Goal: Task Accomplishment & Management: Complete application form

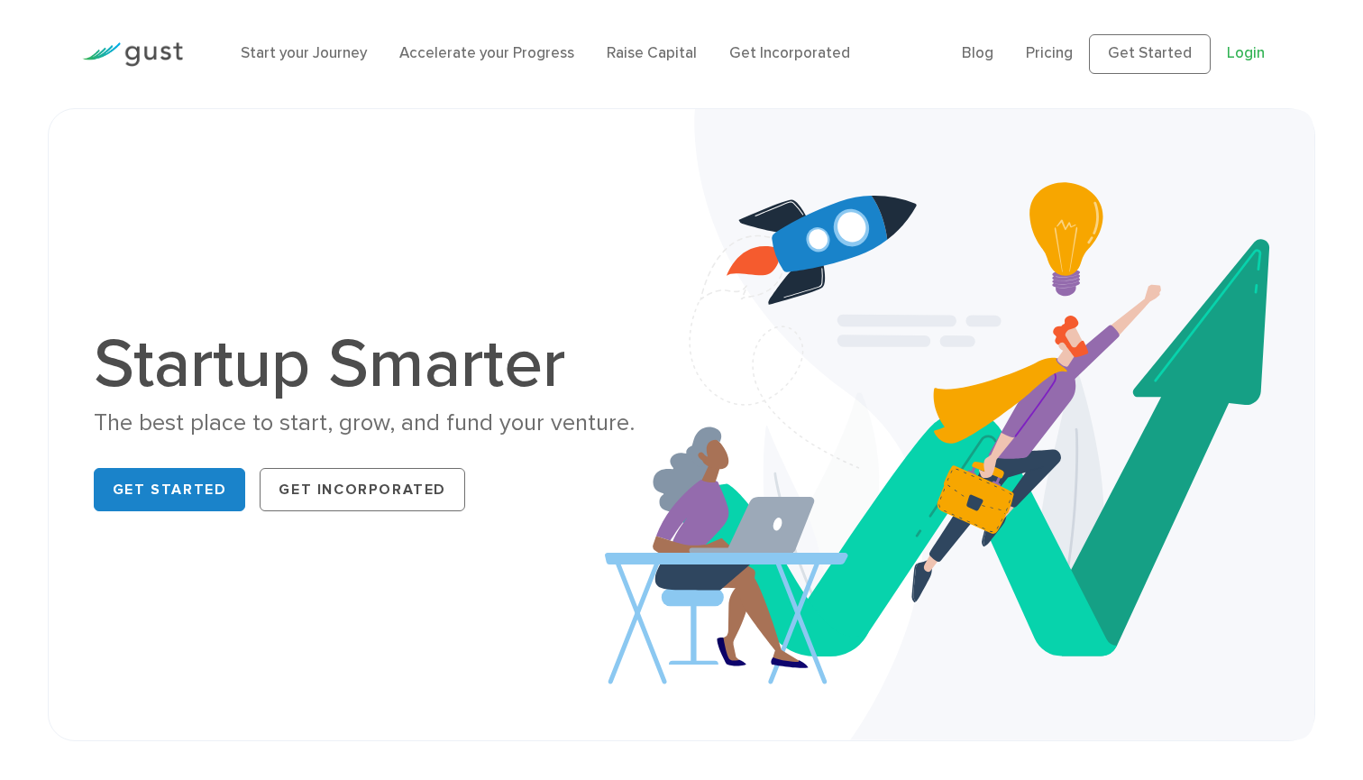
click at [1236, 52] on link "Login" at bounding box center [1246, 53] width 38 height 18
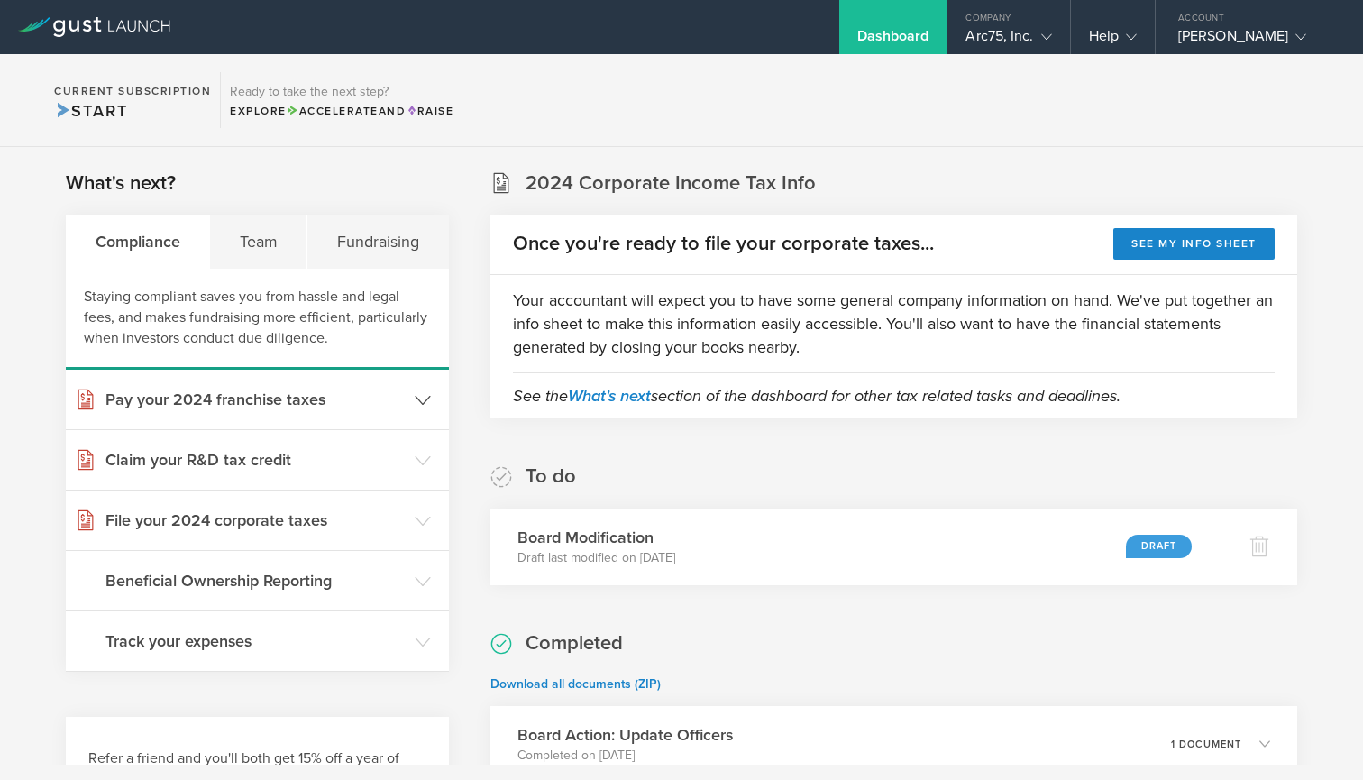
click at [422, 401] on icon at bounding box center [423, 400] width 16 height 16
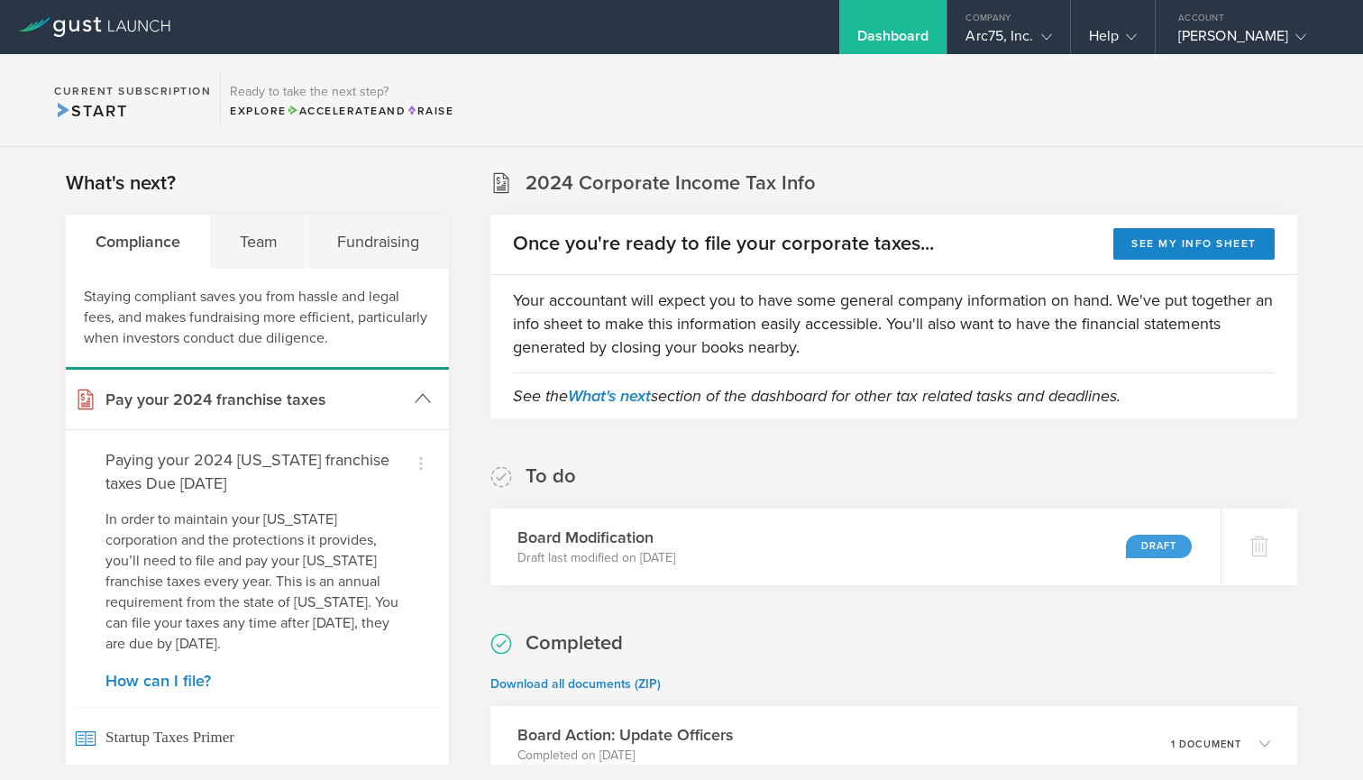
click at [422, 401] on icon at bounding box center [423, 398] width 16 height 16
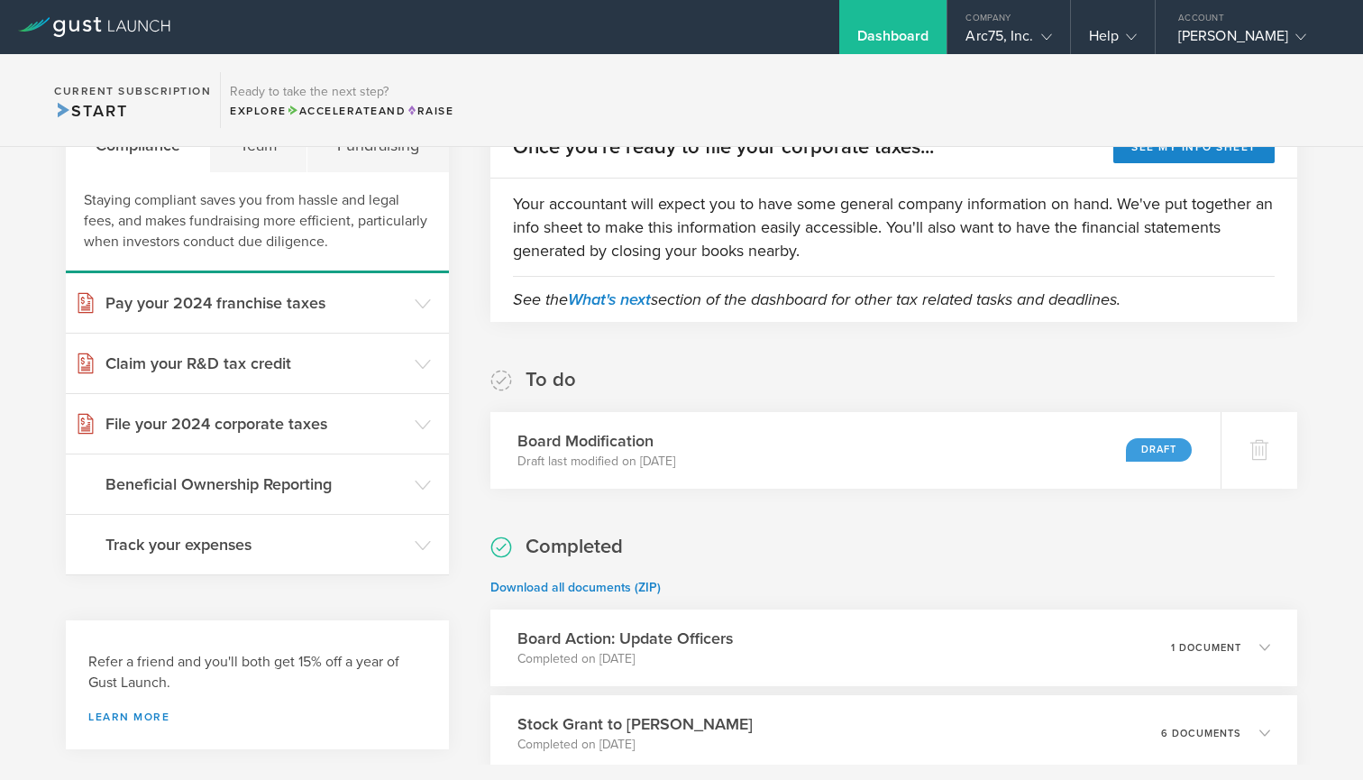
scroll to position [102, 0]
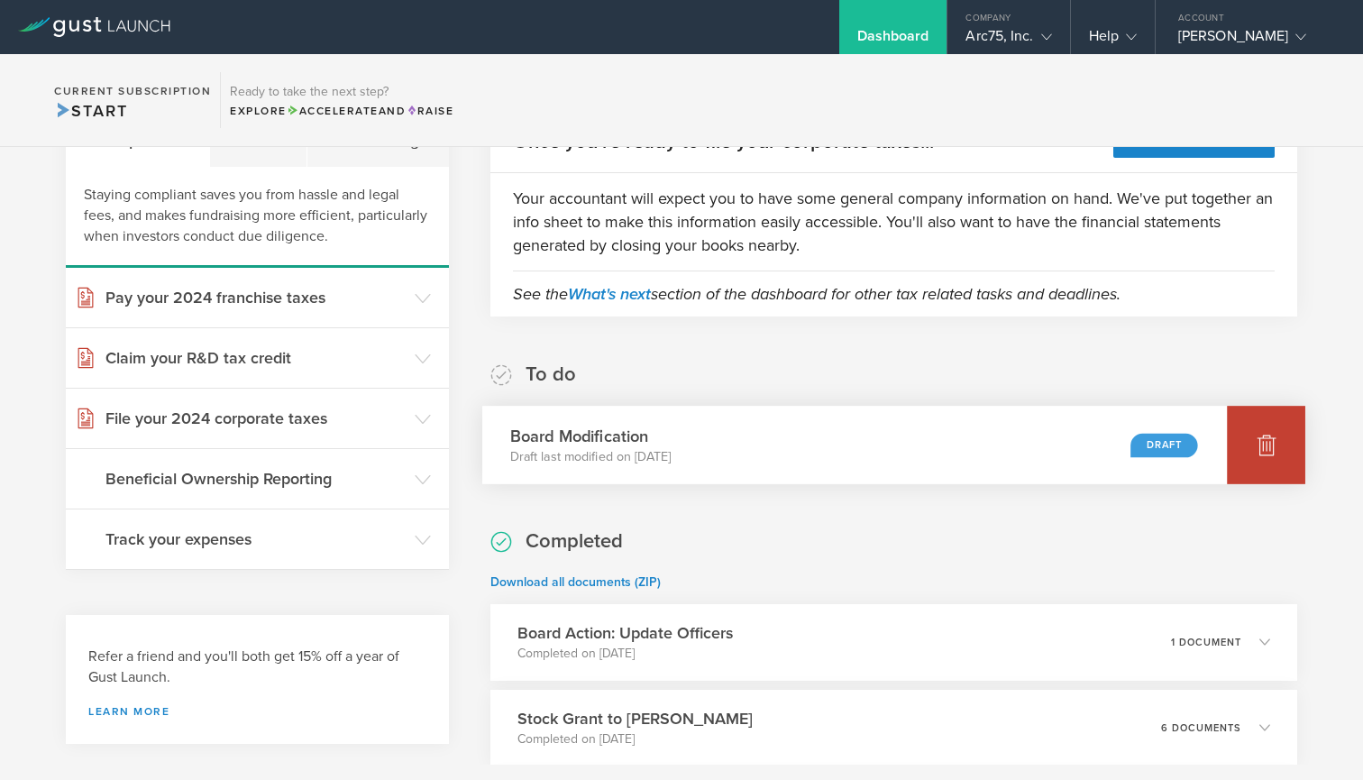
click at [1265, 446] on icon at bounding box center [1267, 445] width 19 height 17
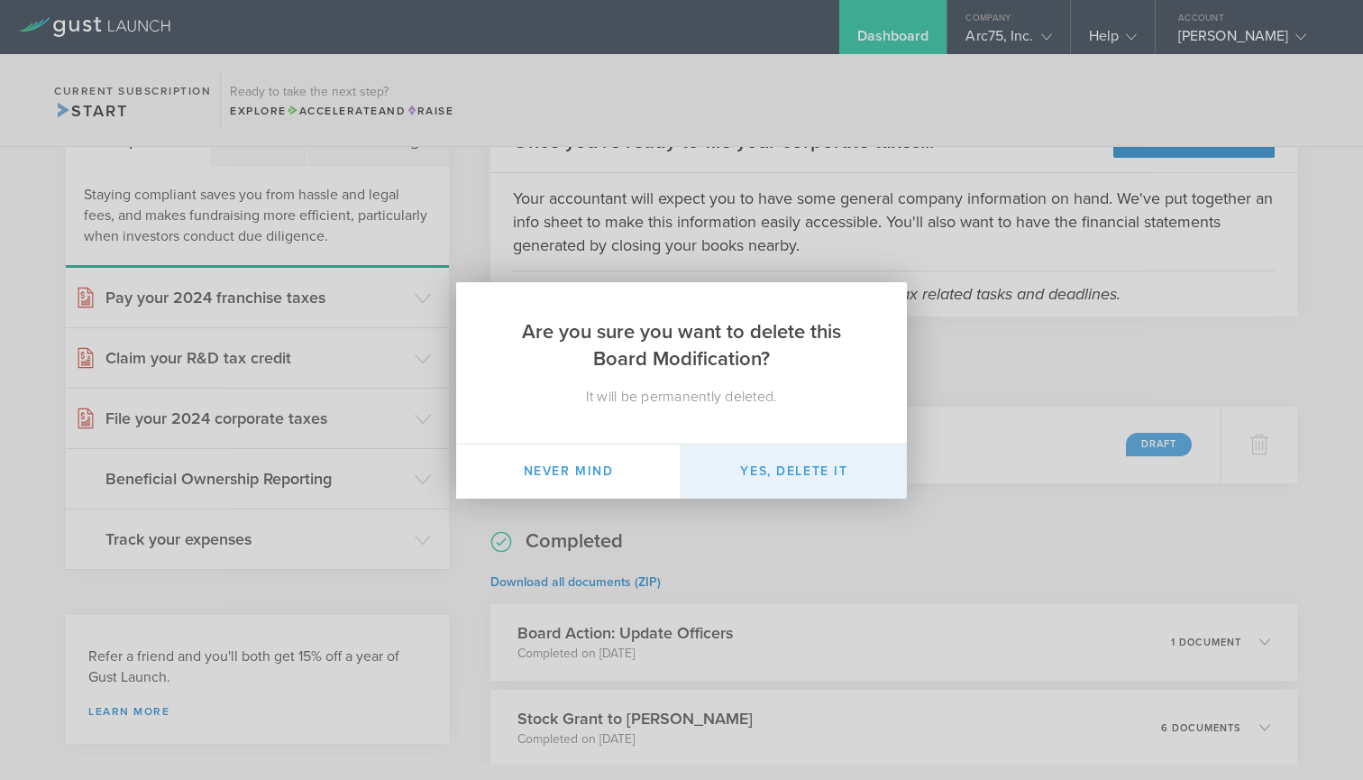
click at [839, 476] on button "Yes, delete it" at bounding box center [794, 471] width 225 height 54
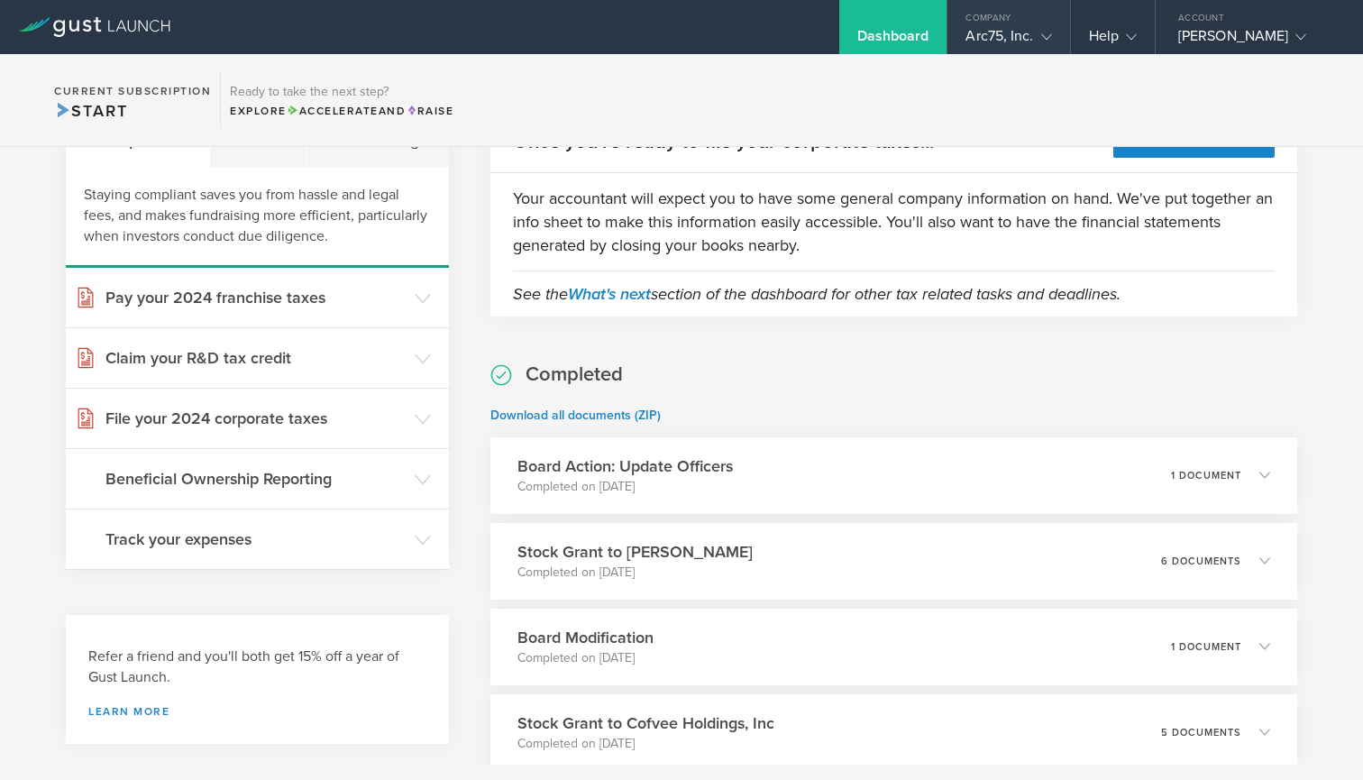
click at [1062, 37] on div "Arc75, Inc." at bounding box center [1008, 40] width 122 height 27
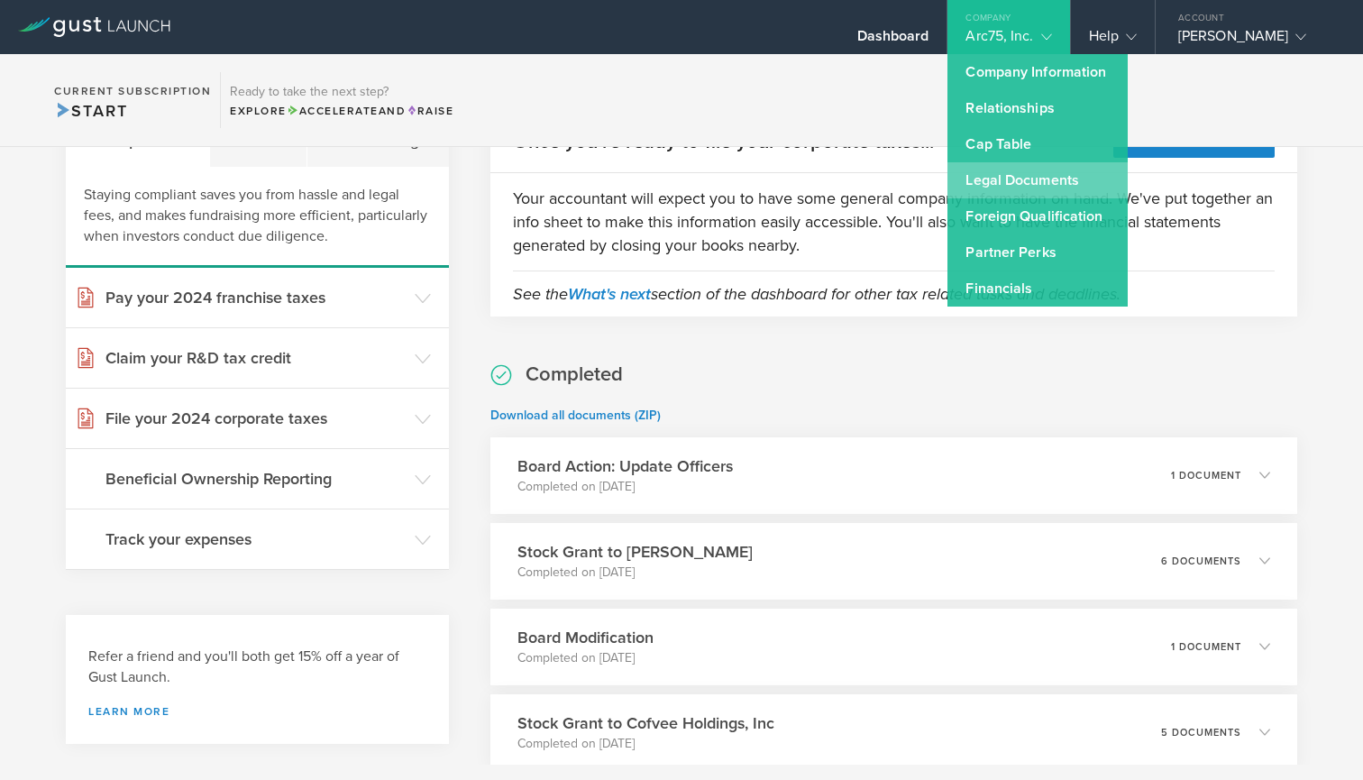
click at [1045, 184] on link "Legal Documents" at bounding box center [1037, 180] width 180 height 36
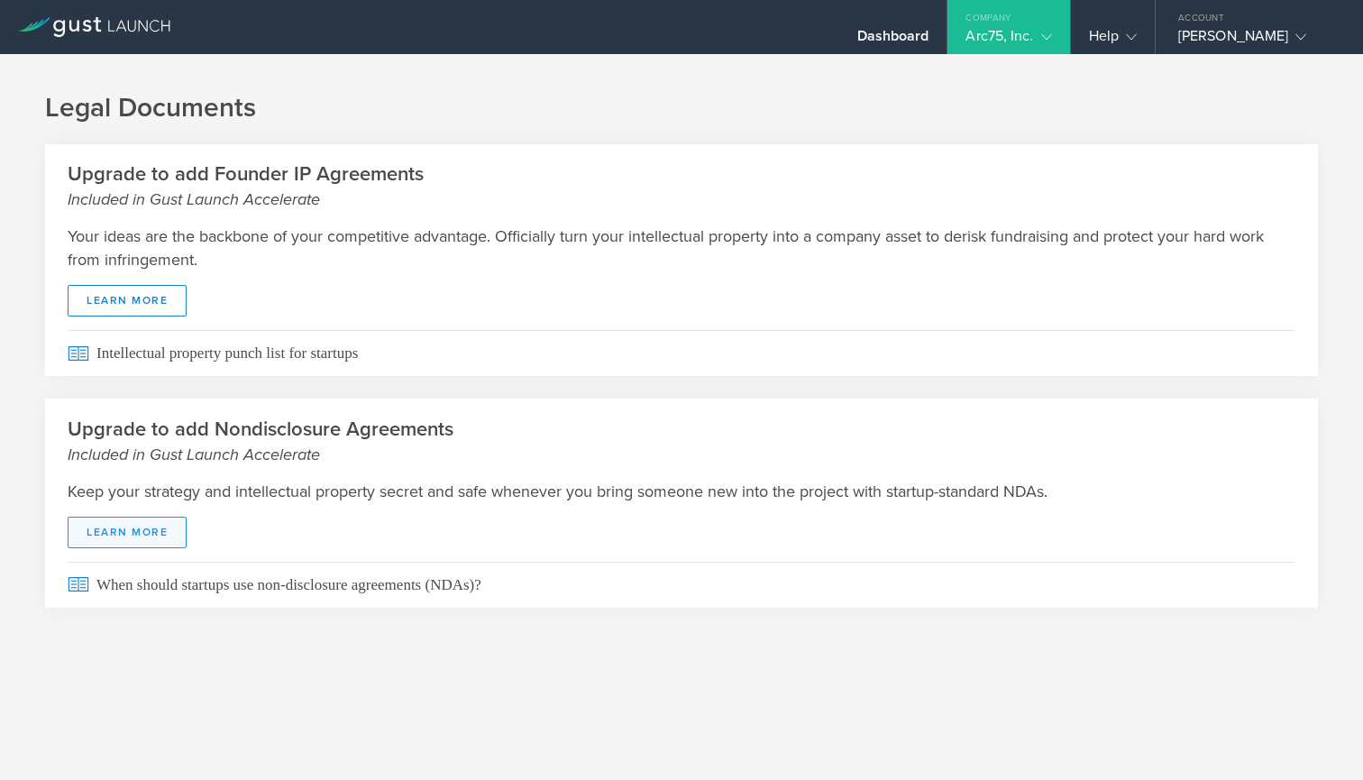
click at [146, 529] on link "Learn More" at bounding box center [127, 533] width 119 height 32
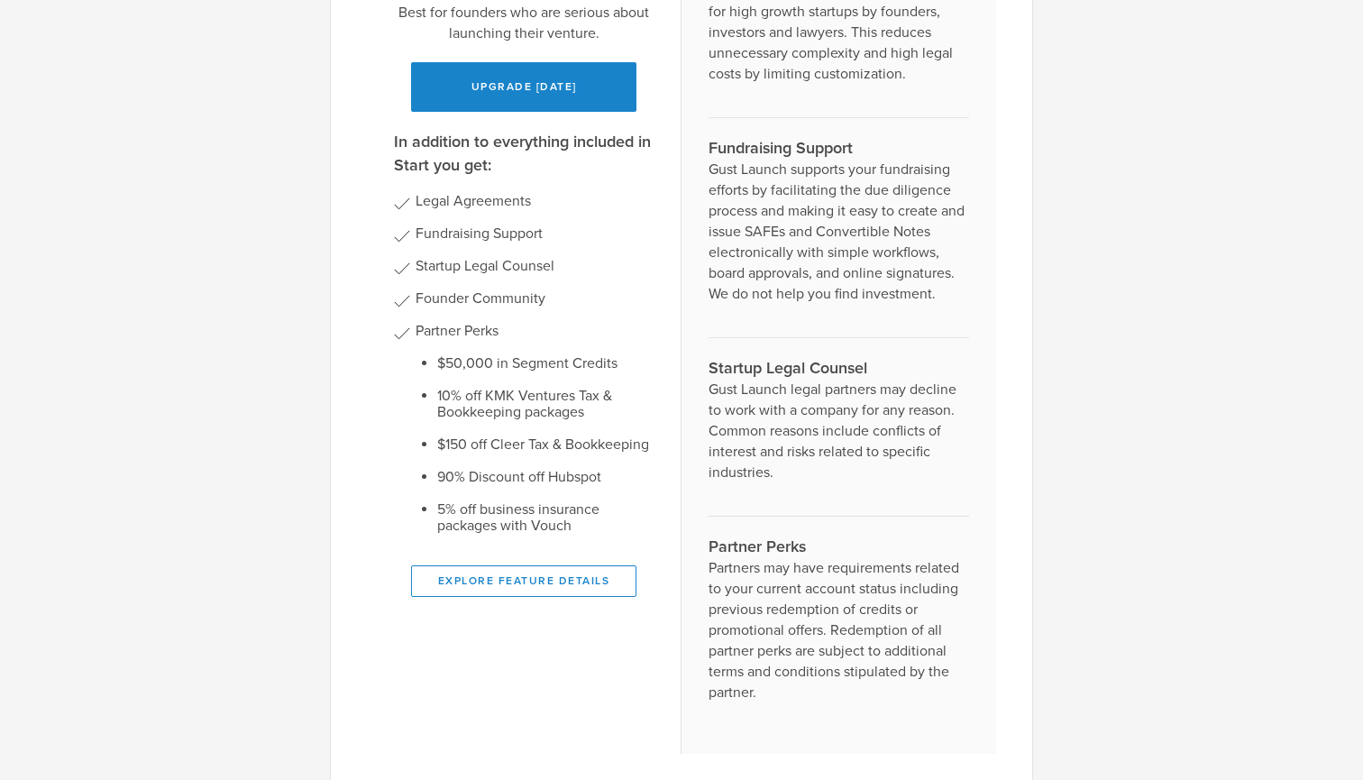
scroll to position [281, 0]
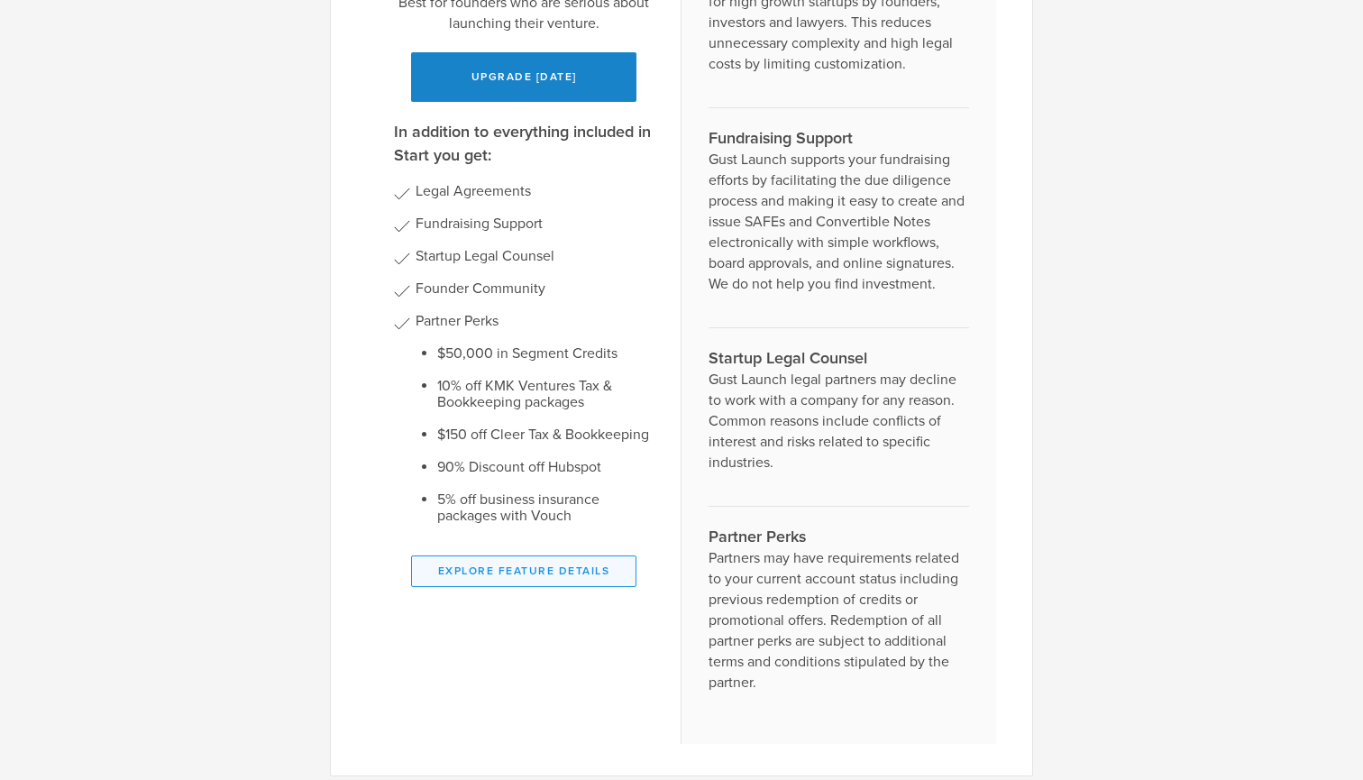
click at [574, 573] on button "Explore Feature Details" at bounding box center [523, 571] width 225 height 32
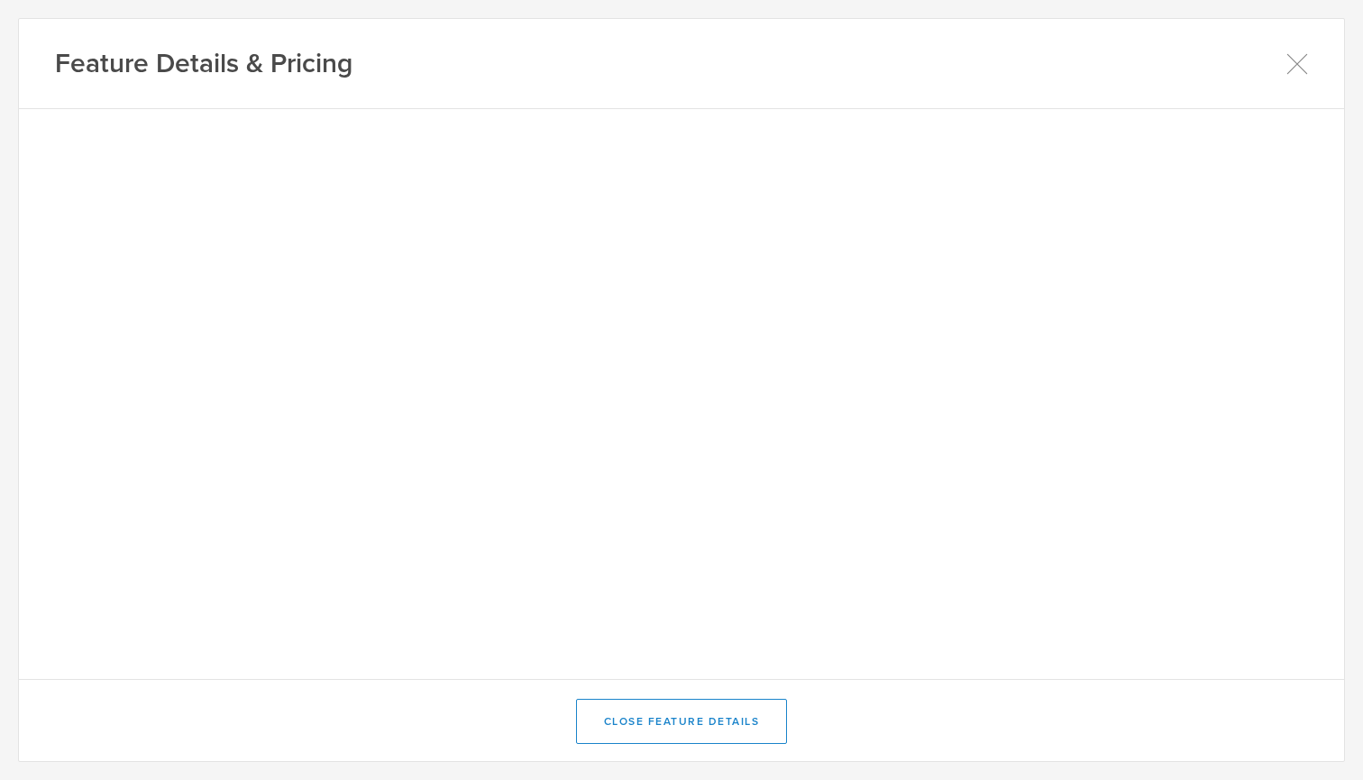
scroll to position [0, 0]
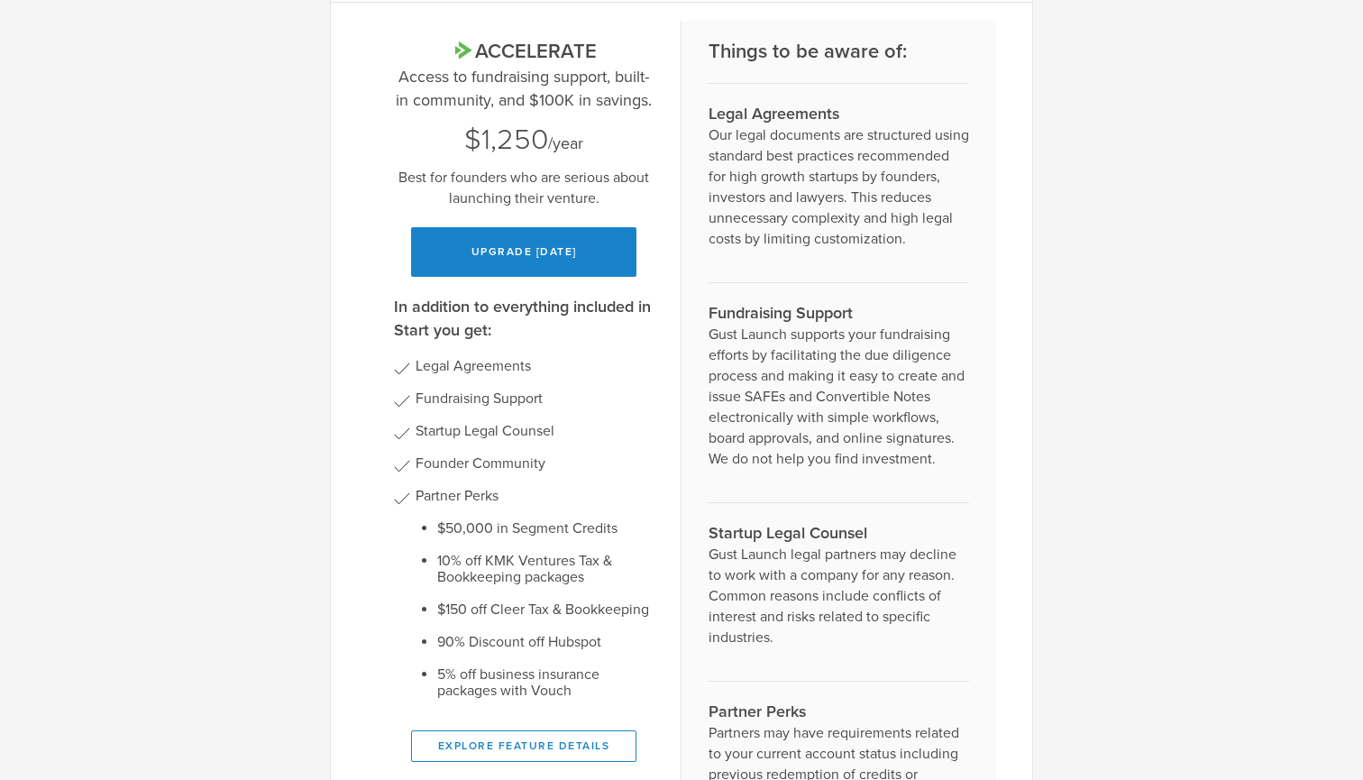
scroll to position [105, 0]
click at [565, 252] on button "Upgrade today" at bounding box center [523, 254] width 225 height 50
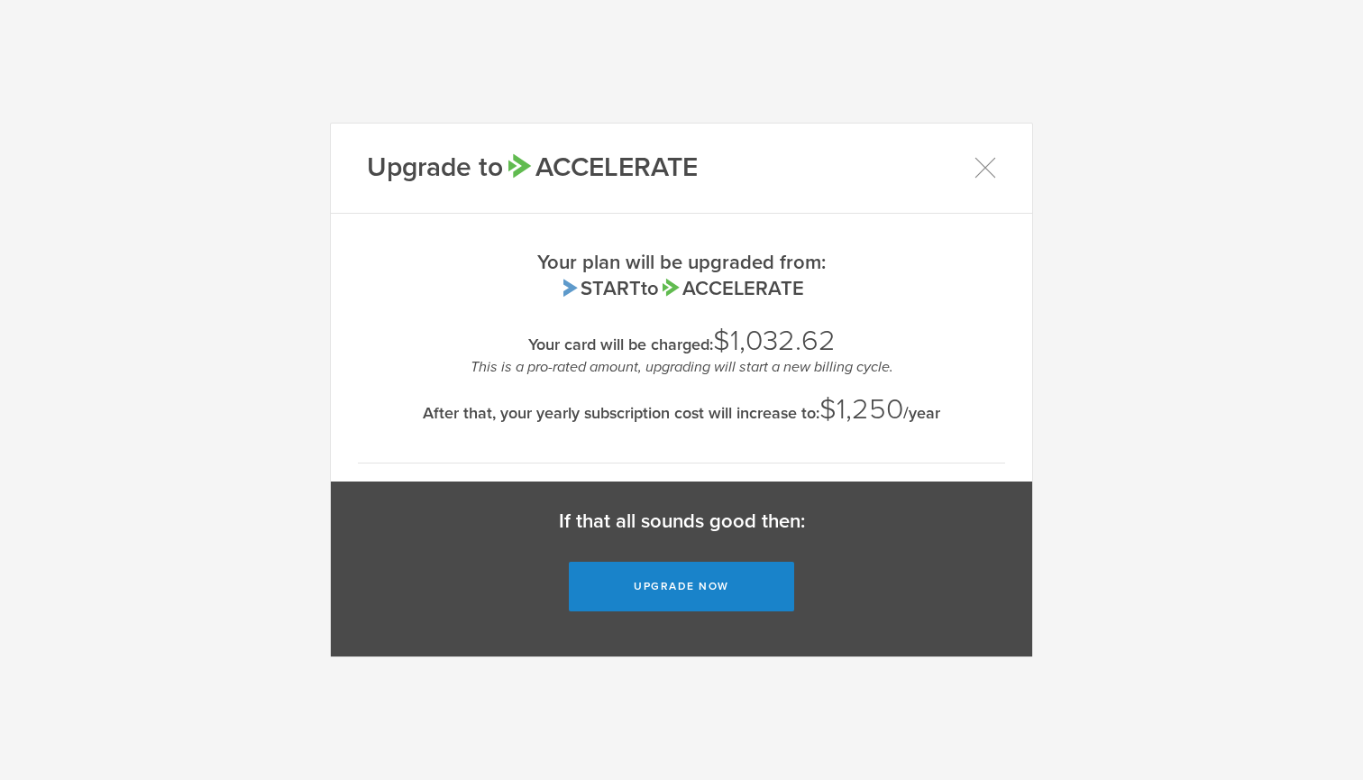
scroll to position [0, 0]
click at [983, 169] on icon at bounding box center [985, 168] width 23 height 23
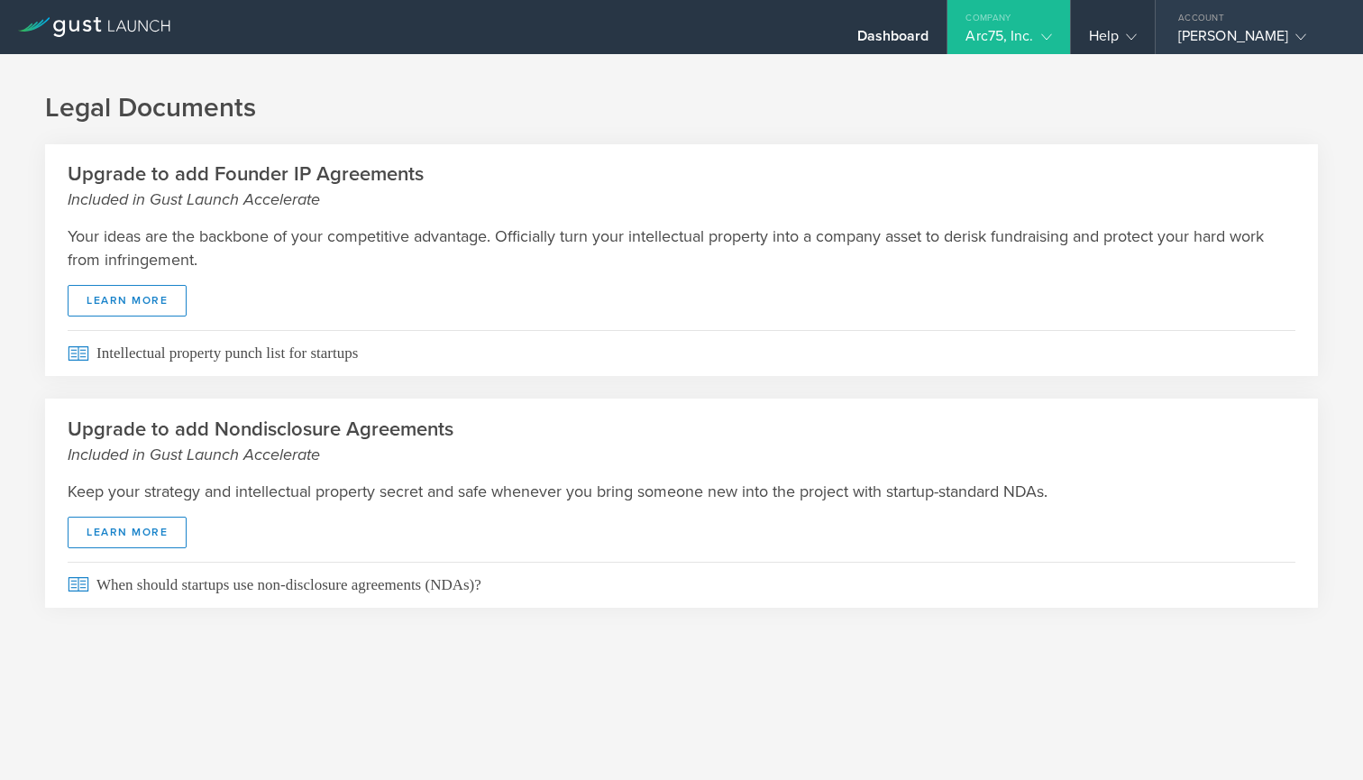
click at [1303, 29] on gust-icon at bounding box center [1297, 36] width 18 height 18
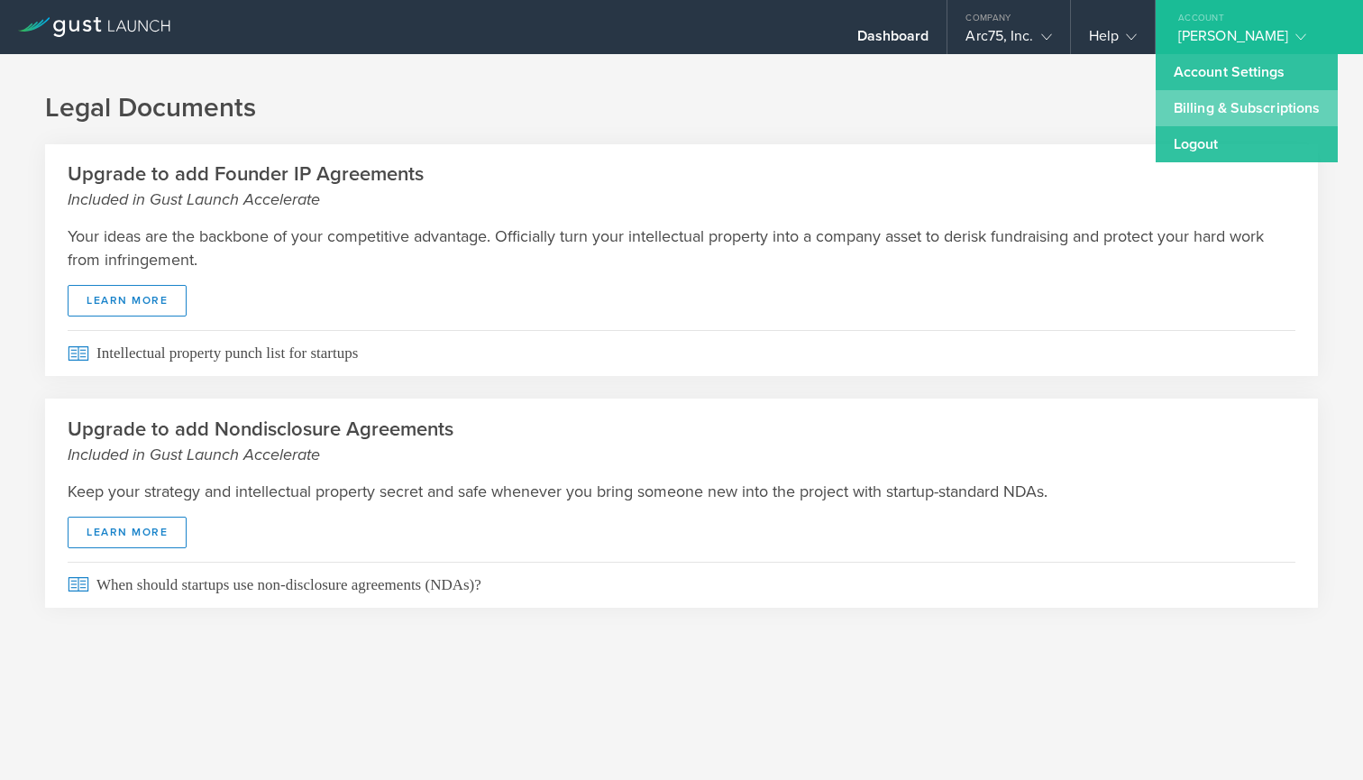
click at [1251, 114] on link "Billing & Subscriptions" at bounding box center [1247, 108] width 182 height 36
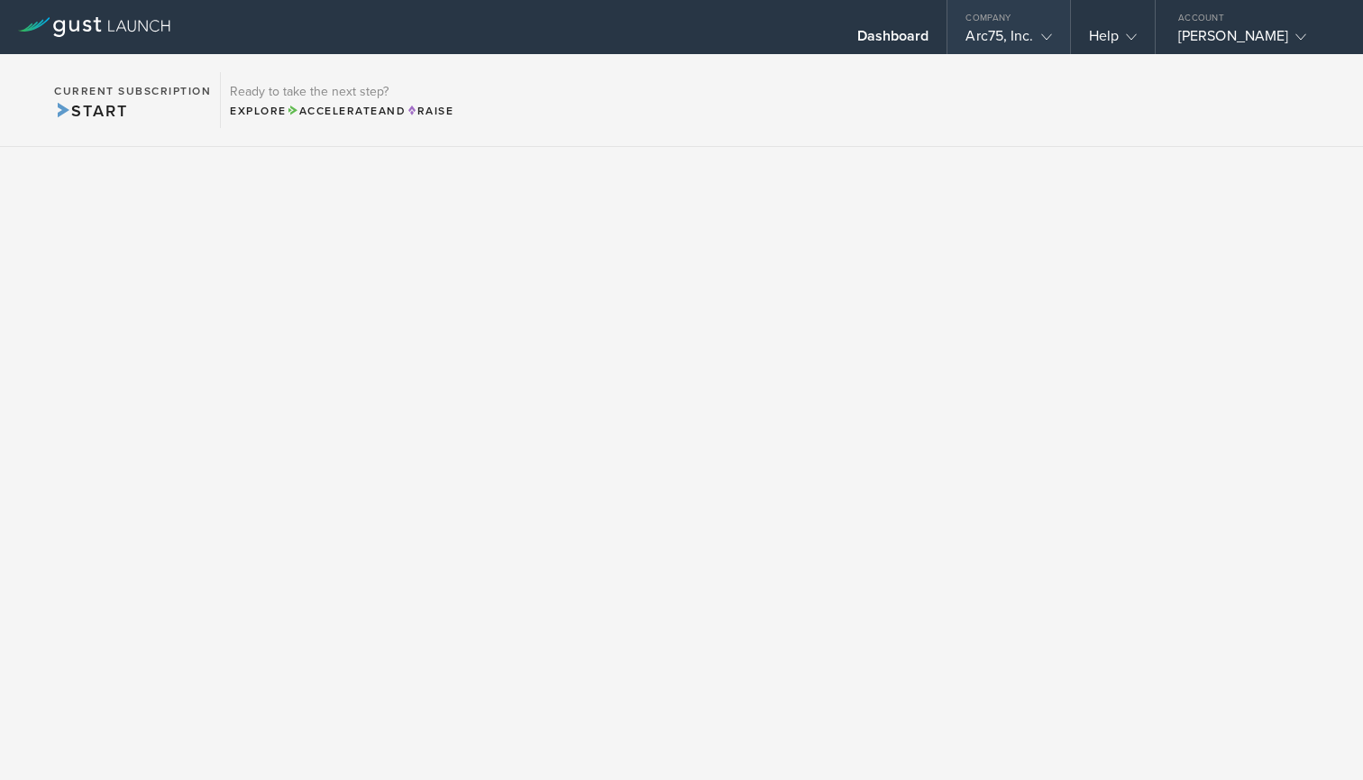
click at [1027, 34] on div "Arc75, Inc." at bounding box center [1009, 40] width 86 height 27
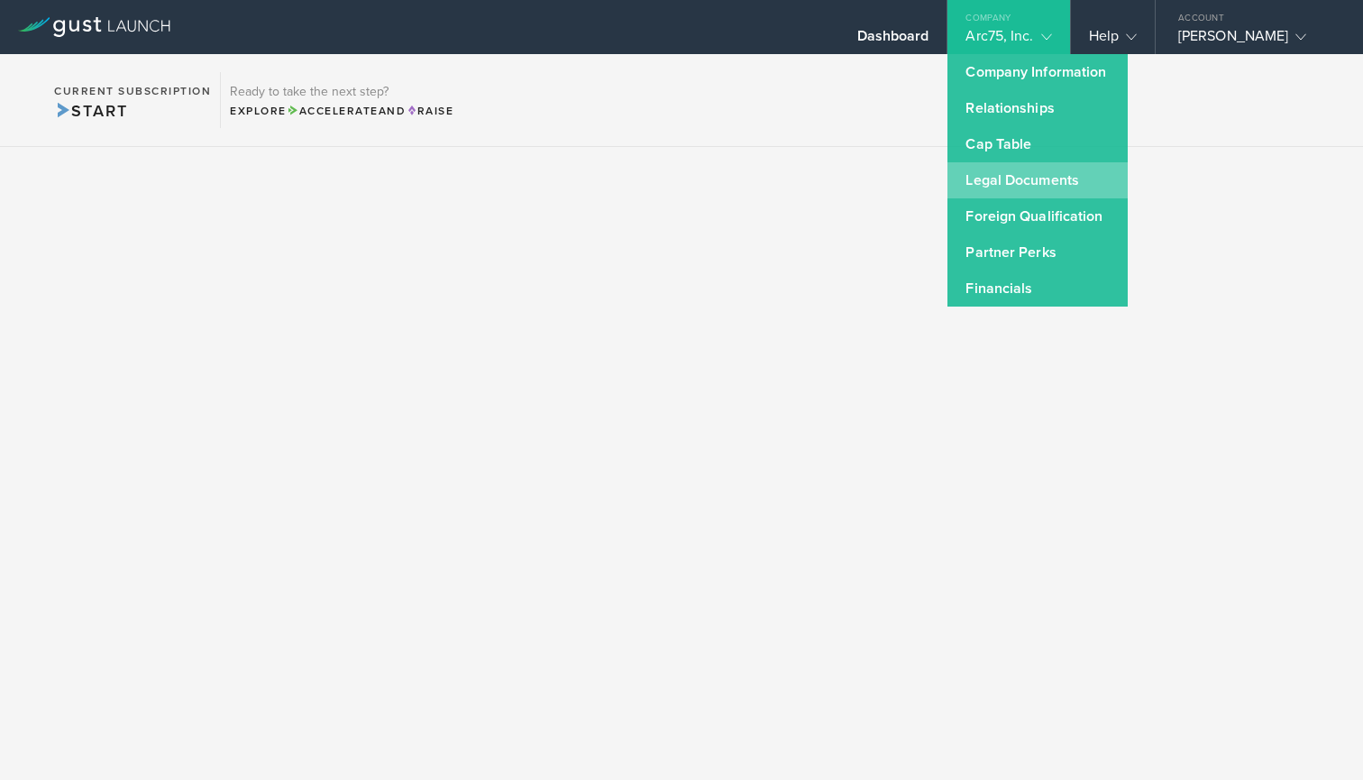
click at [1065, 188] on link "Legal Documents" at bounding box center [1037, 180] width 180 height 36
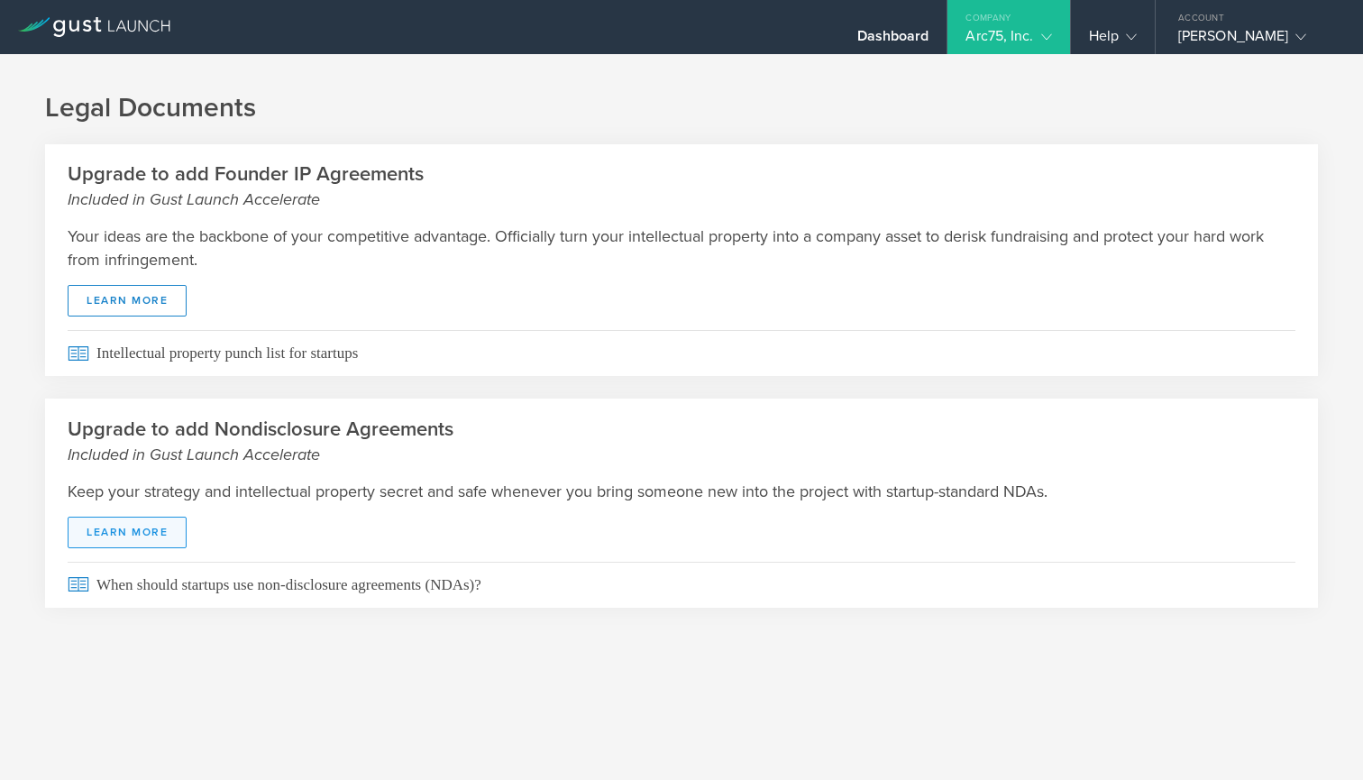
click at [159, 529] on link "Learn More" at bounding box center [127, 533] width 119 height 32
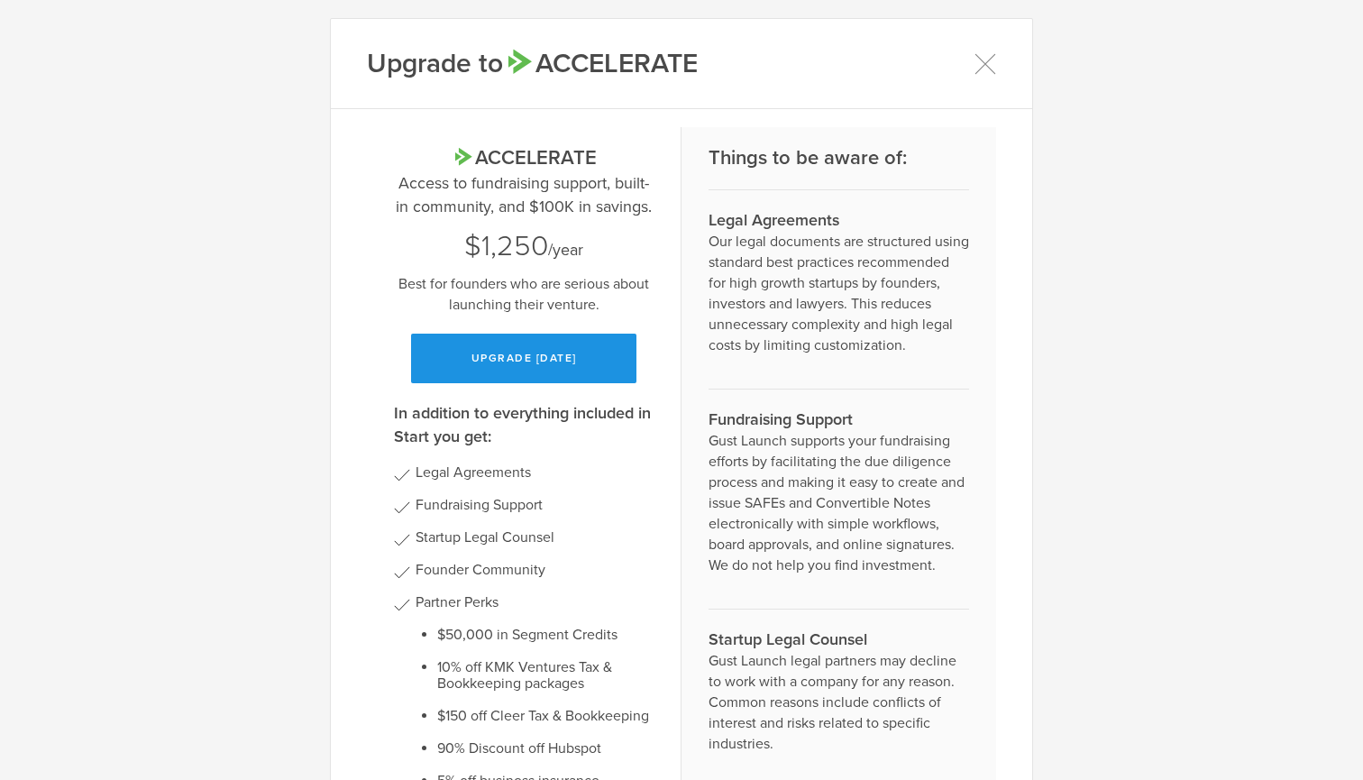
click at [581, 353] on button "Upgrade today" at bounding box center [523, 359] width 225 height 50
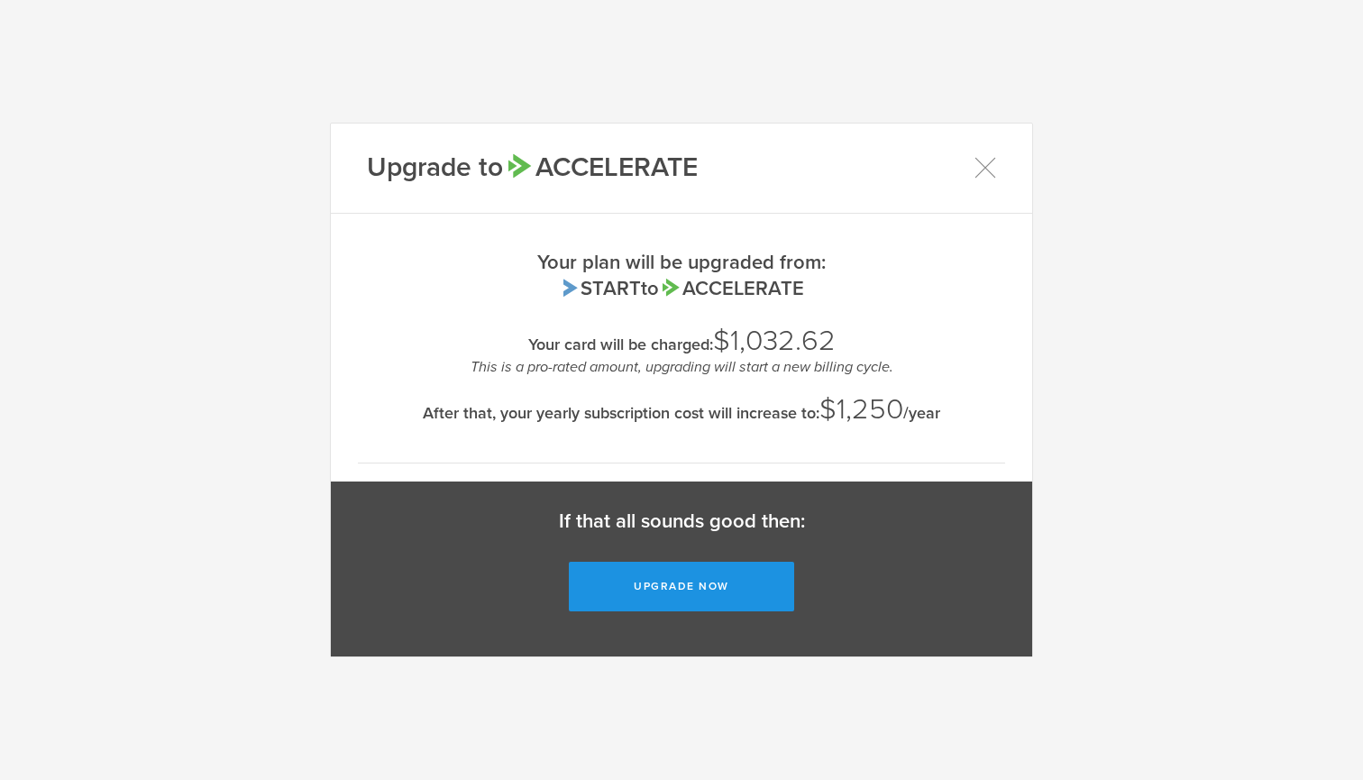
click at [726, 588] on button "Upgrade now" at bounding box center [681, 587] width 225 height 50
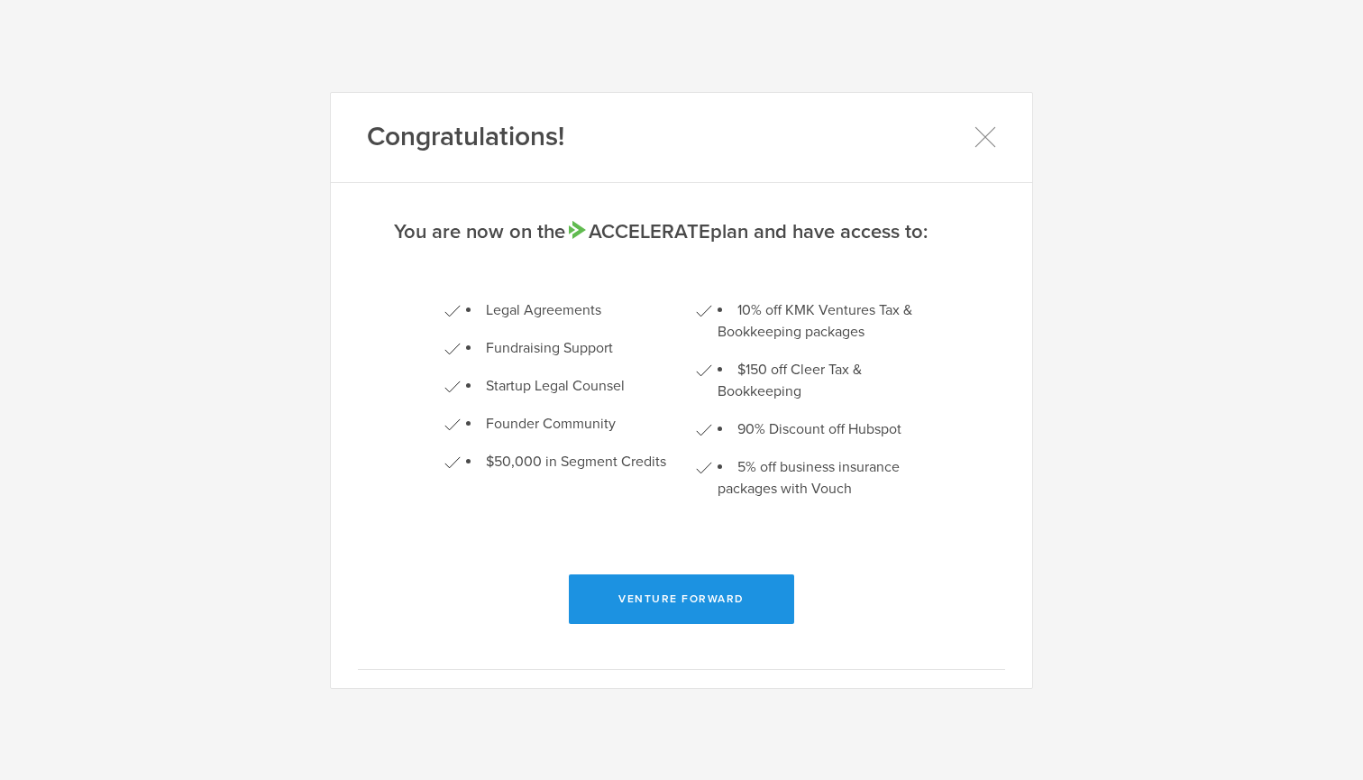
click at [746, 598] on button "Venture Forward" at bounding box center [681, 599] width 225 height 50
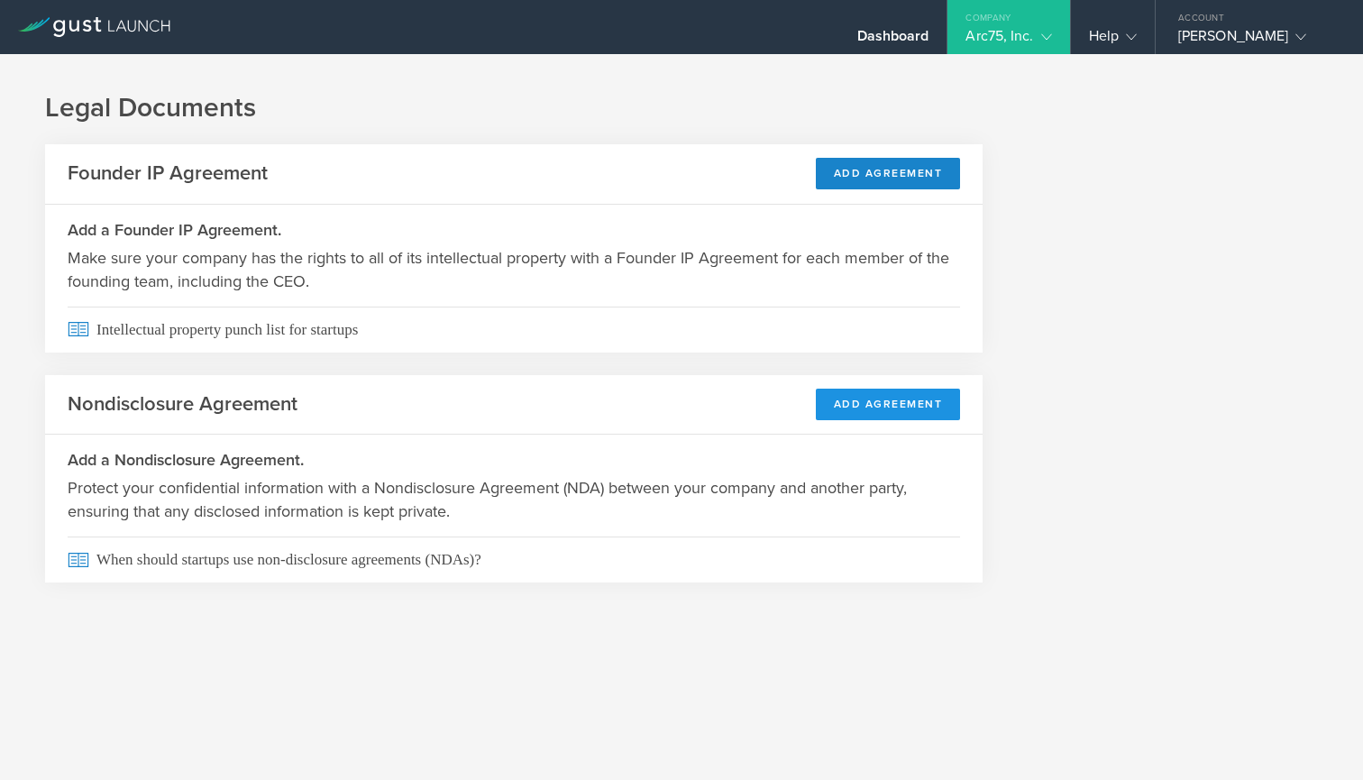
click at [881, 407] on button "Add Agreement" at bounding box center [888, 405] width 145 height 32
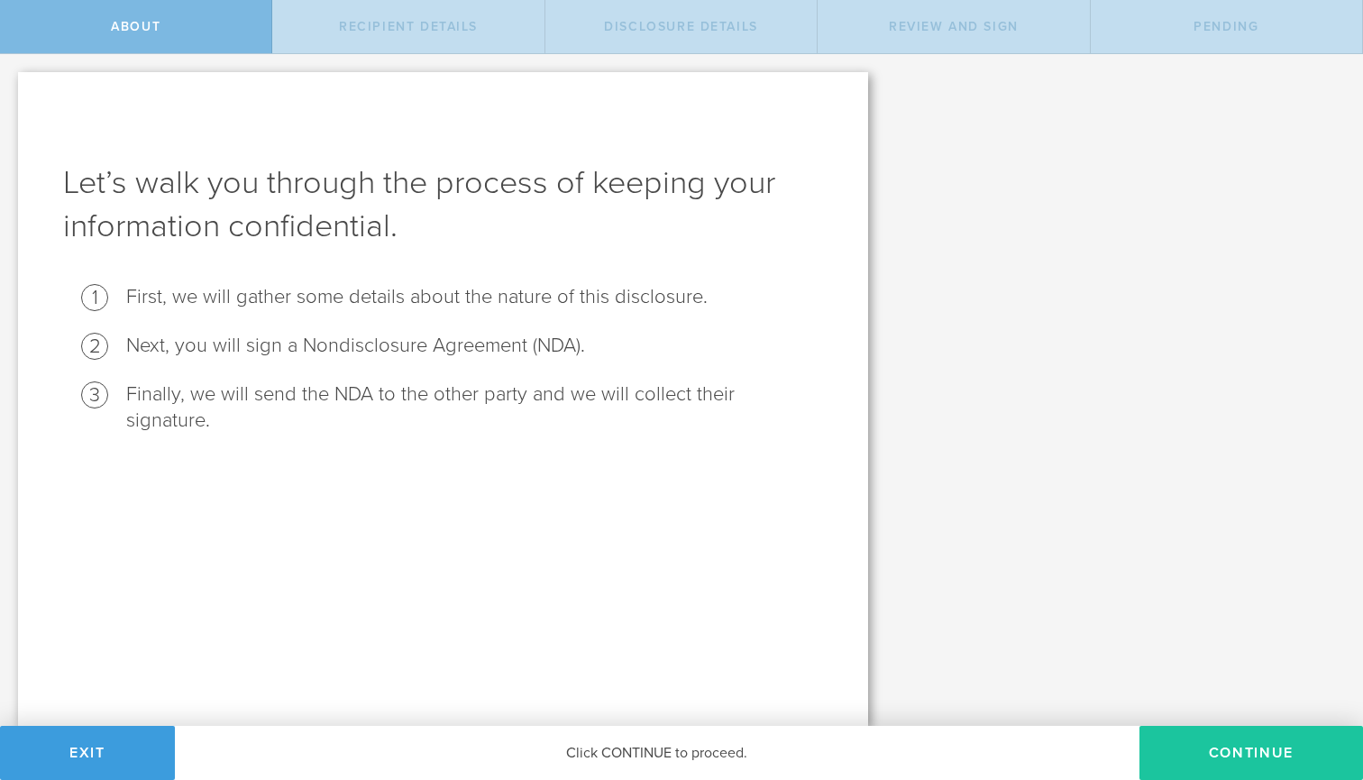
click at [1226, 737] on button "Continue" at bounding box center [1251, 753] width 224 height 54
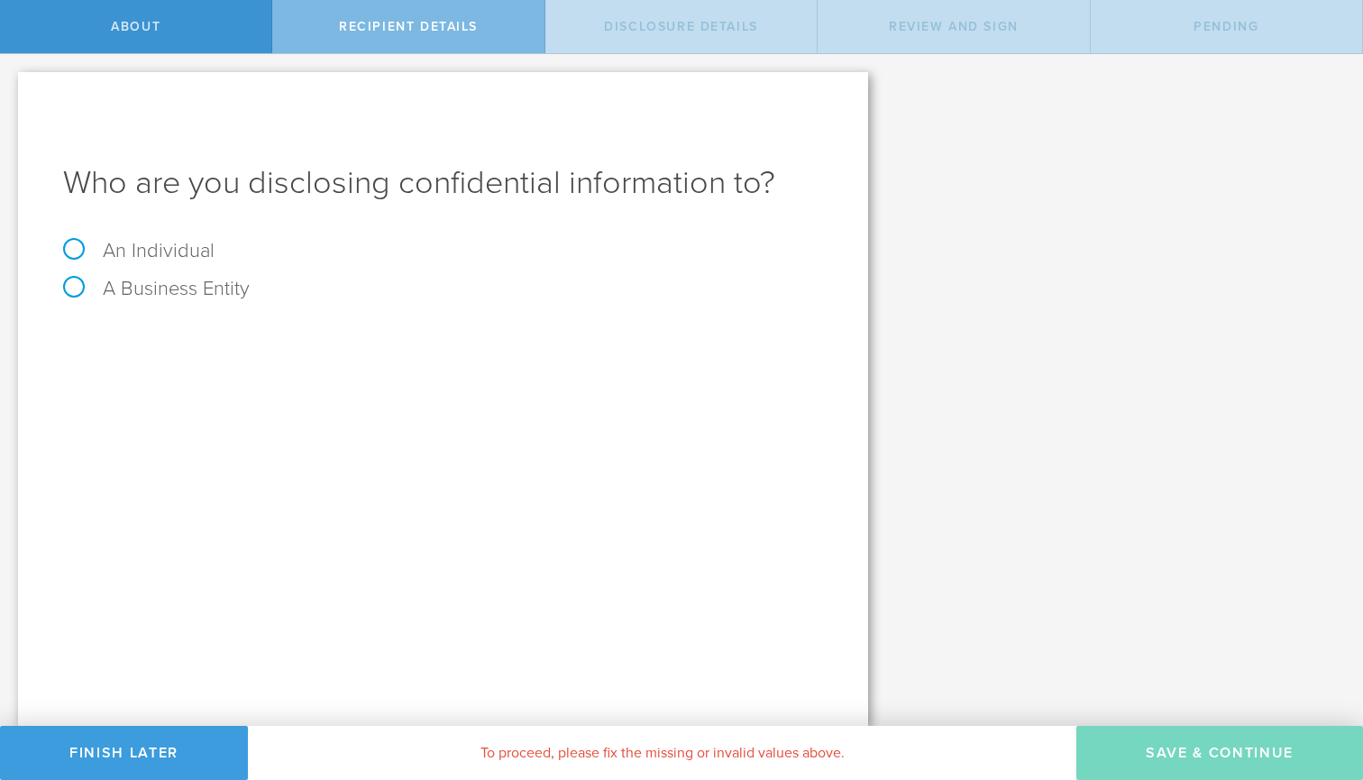
click at [169, 262] on label "An Individual" at bounding box center [138, 250] width 151 height 23
click at [12, 83] on input "An Individual" at bounding box center [6, 68] width 12 height 29
radio input "true"
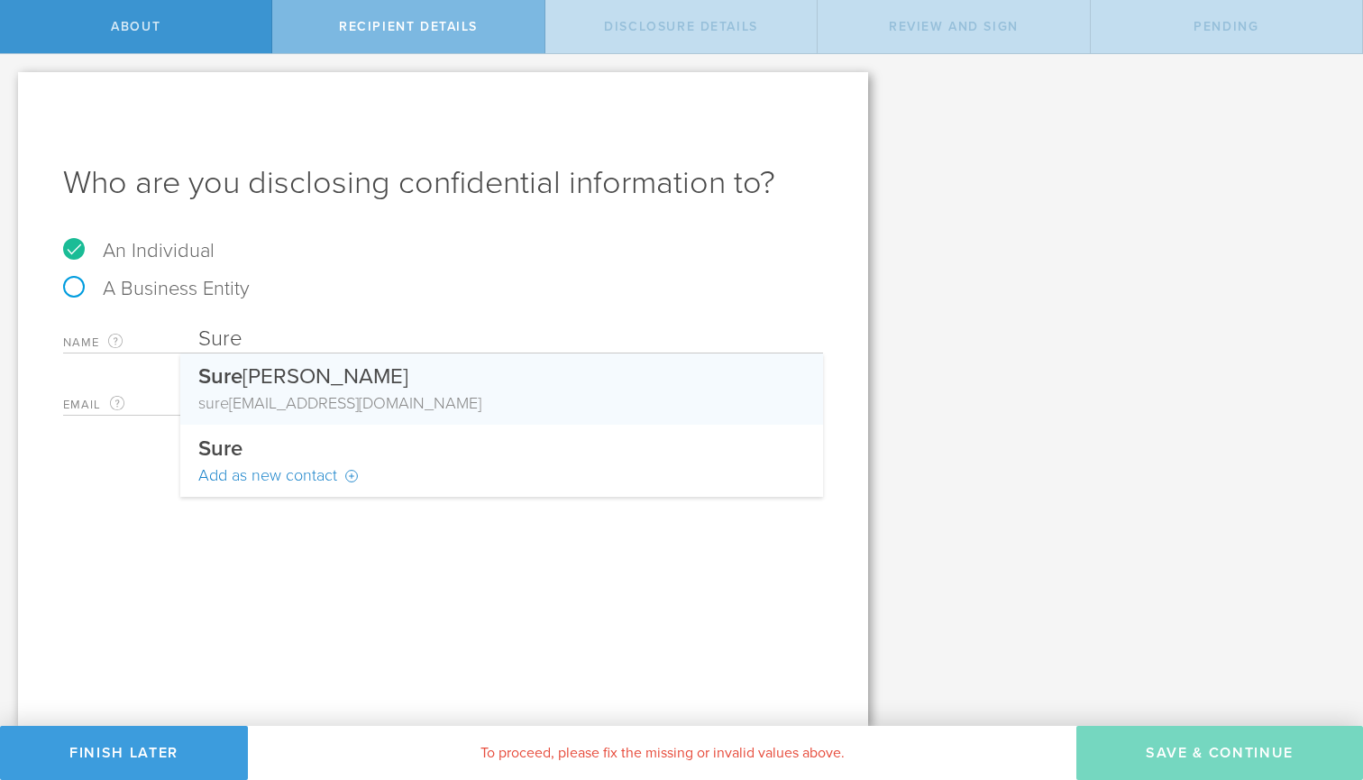
click at [297, 397] on div "sure shd@gmail.com" at bounding box center [501, 402] width 607 height 23
type input "[PERSON_NAME]"
type input "[EMAIL_ADDRESS][DOMAIN_NAME]"
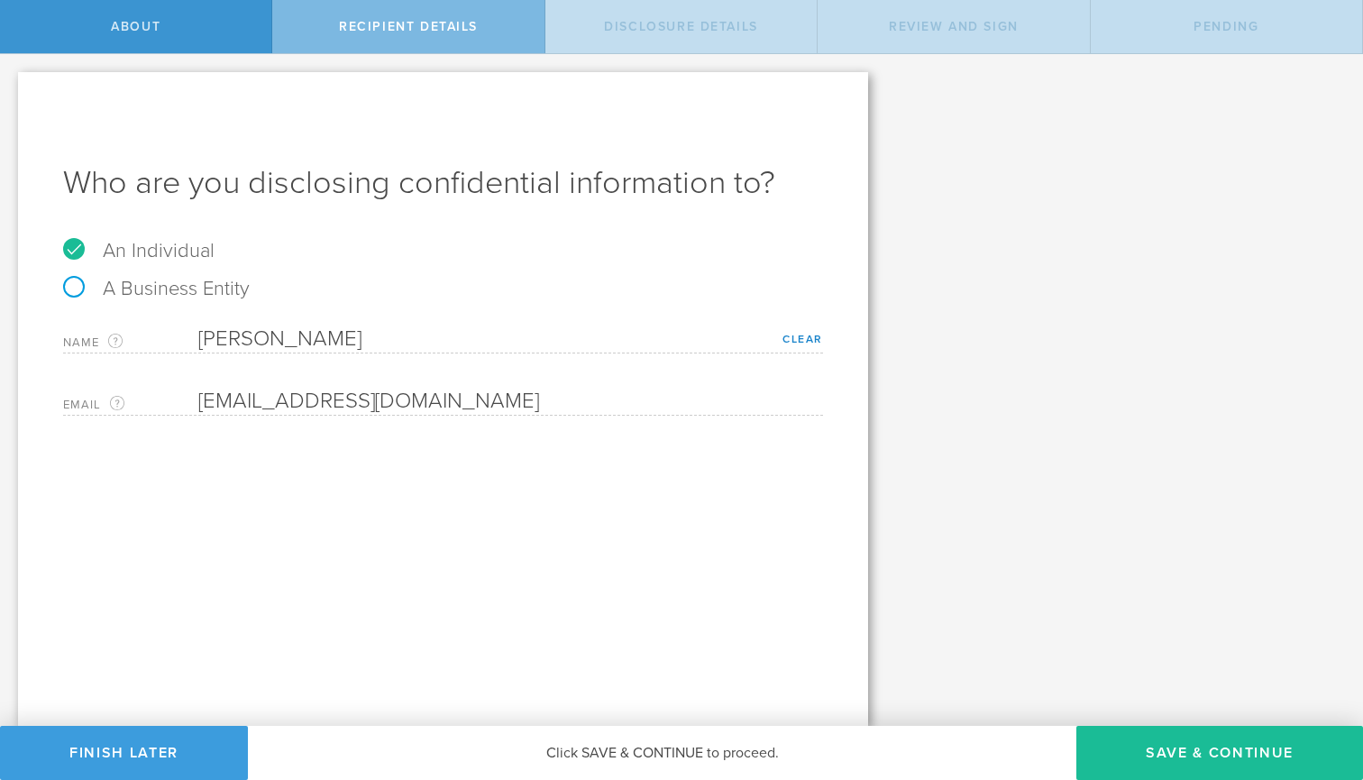
click at [400, 423] on div "Who are you disclosing confidential information to? An Individual A Business En…" at bounding box center [443, 399] width 850 height 654
click at [1167, 752] on button "Save & Continue" at bounding box center [1219, 753] width 287 height 54
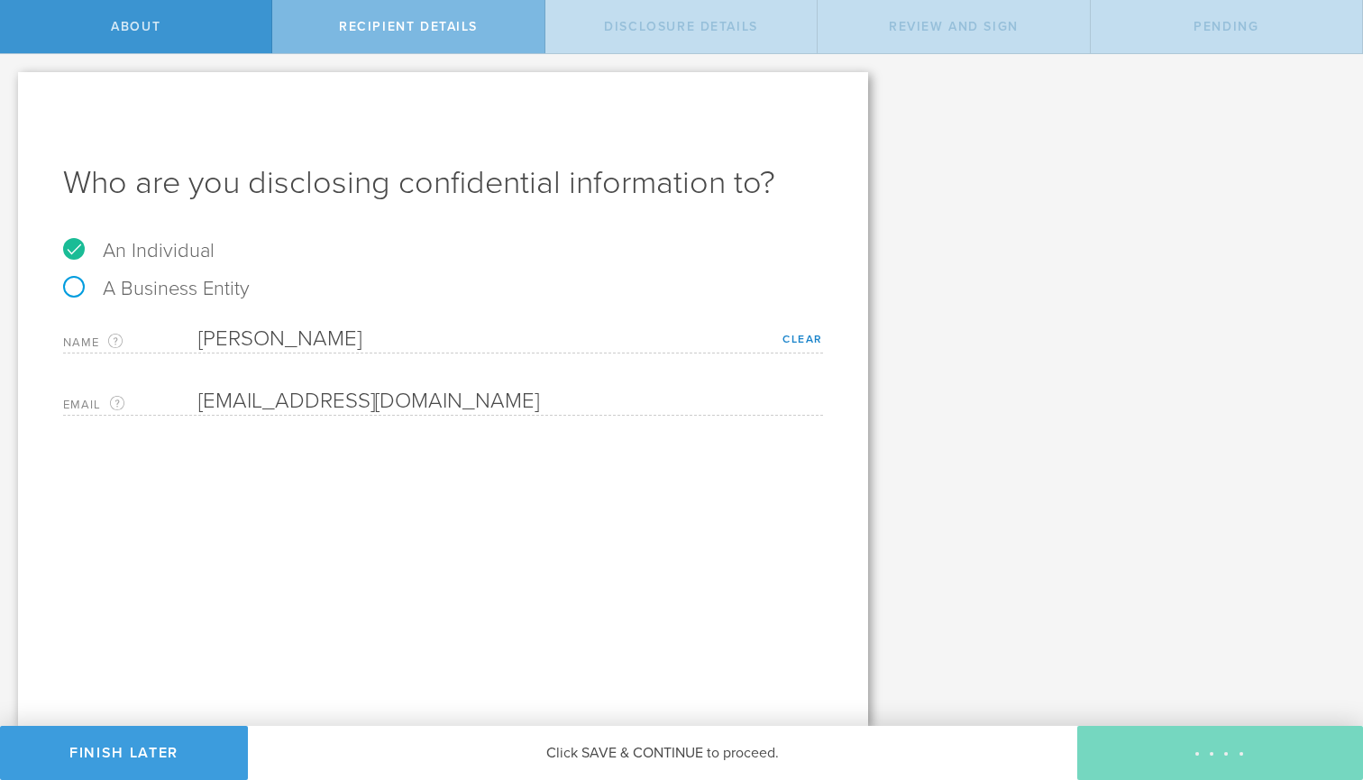
select select "string:5 years"
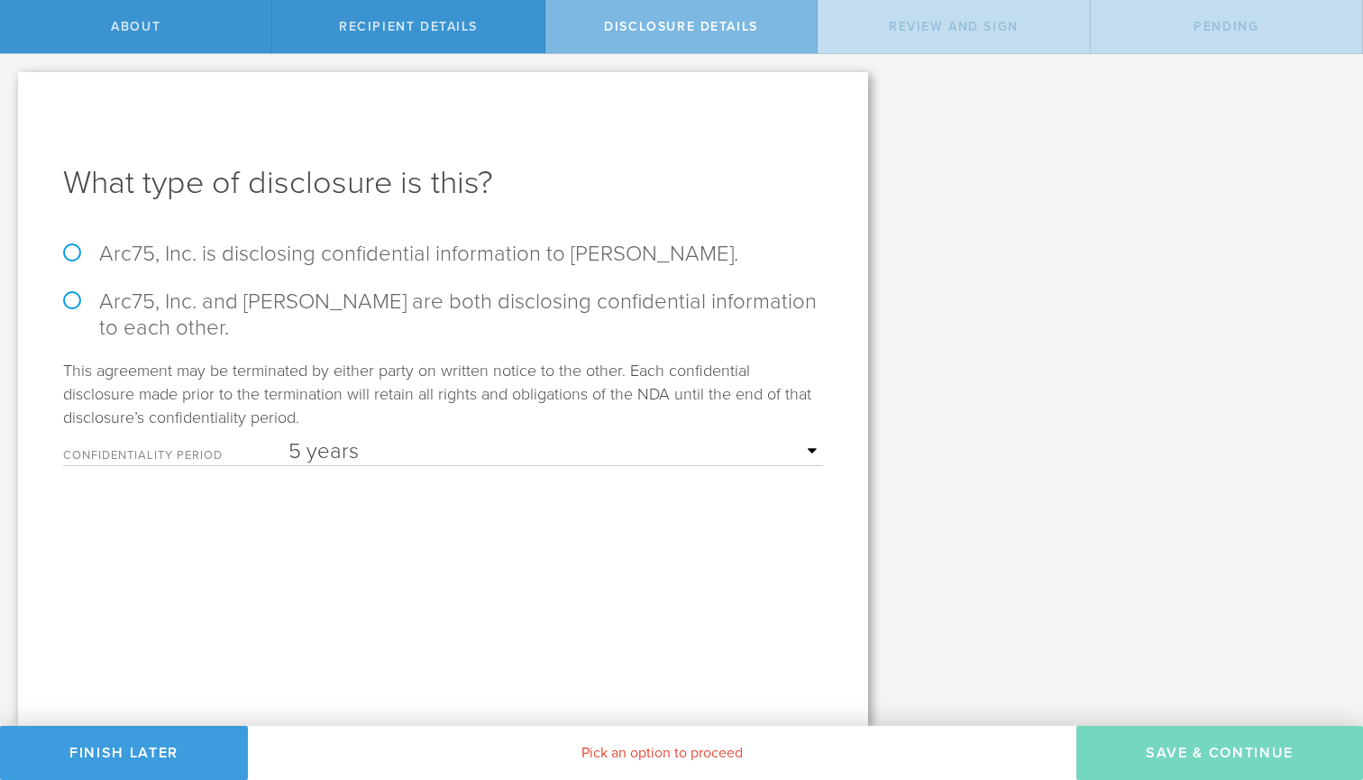
click at [429, 297] on label "Arc75, Inc. and Suresh Subasinghe are both disclosing confidential information …" at bounding box center [443, 314] width 760 height 52
click at [12, 92] on input "Arc75, Inc. and Suresh Subasinghe are both disclosing confidential information …" at bounding box center [6, 73] width 12 height 38
radio input "true"
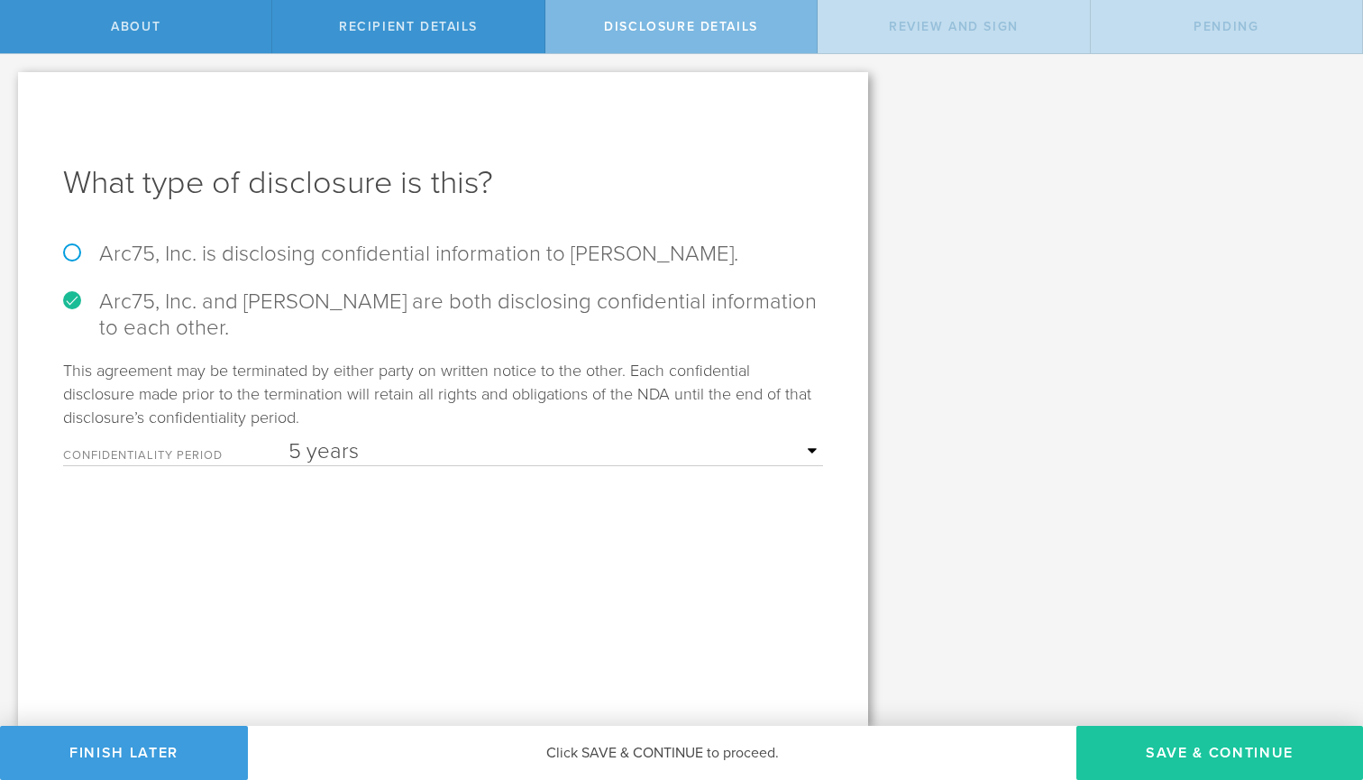
click at [1149, 751] on button "Save & Continue" at bounding box center [1219, 753] width 287 height 54
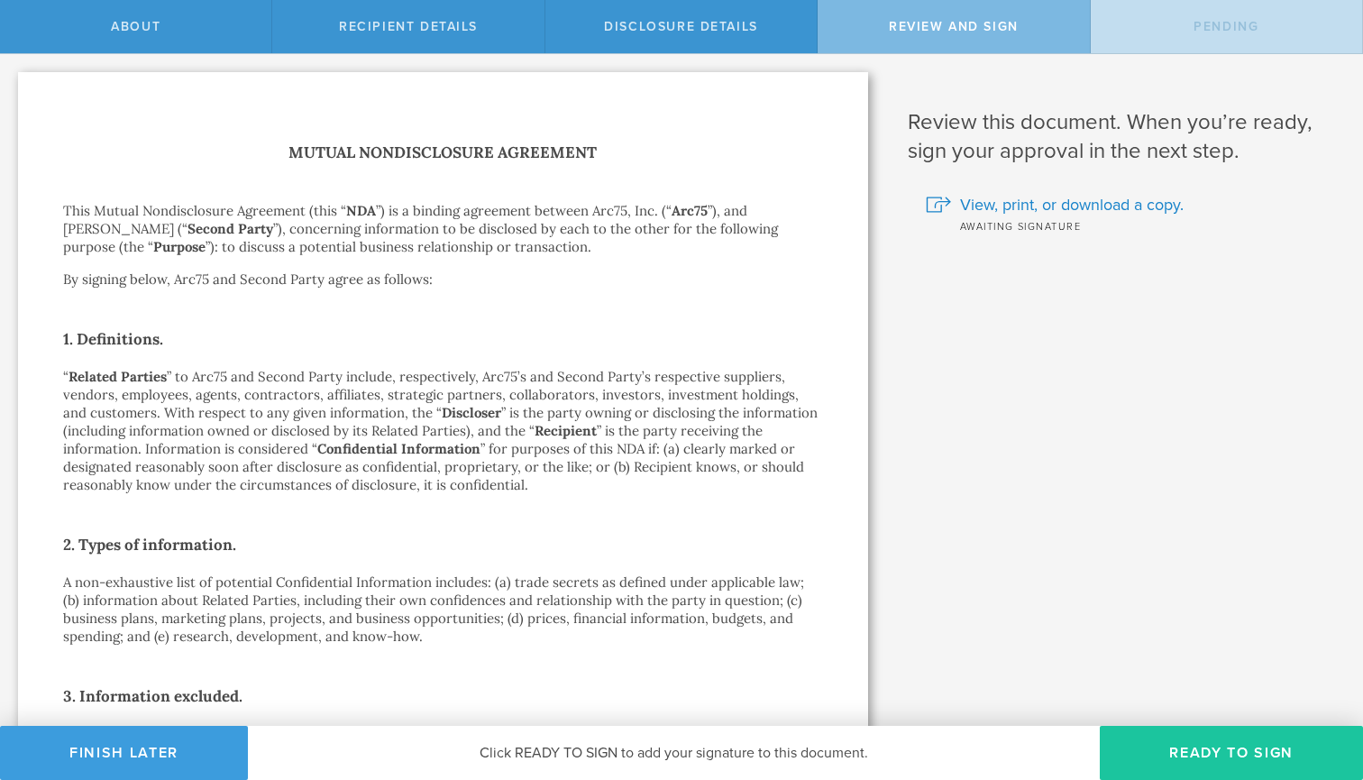
click at [1277, 744] on button "Ready to Sign" at bounding box center [1231, 753] width 263 height 54
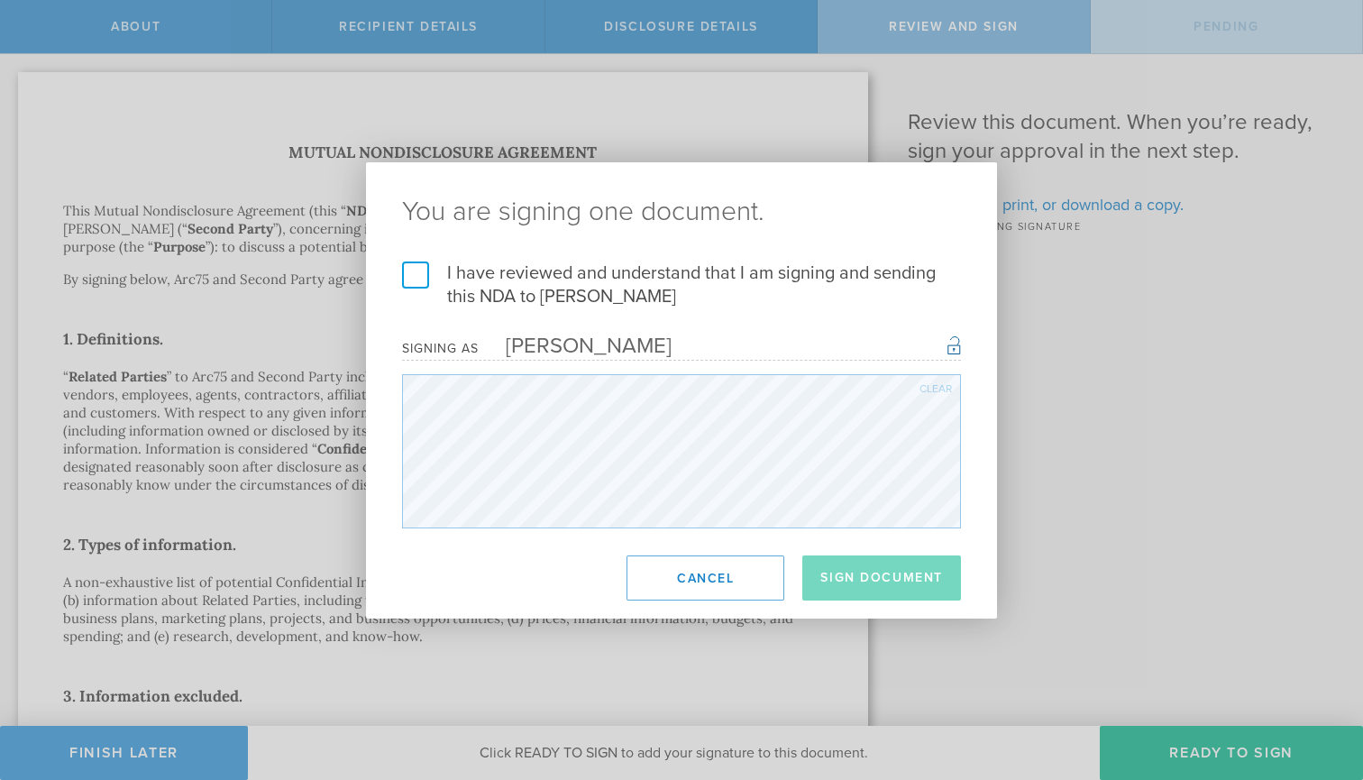
click at [419, 272] on label "I have reviewed and understand that I am signing and sending this NDA to Suresh…" at bounding box center [681, 284] width 559 height 47
click at [0, 0] on input "I have reviewed and understand that I am signing and sending this NDA to Suresh…" at bounding box center [0, 0] width 0 height 0
click at [891, 572] on button "Sign Document" at bounding box center [881, 577] width 159 height 45
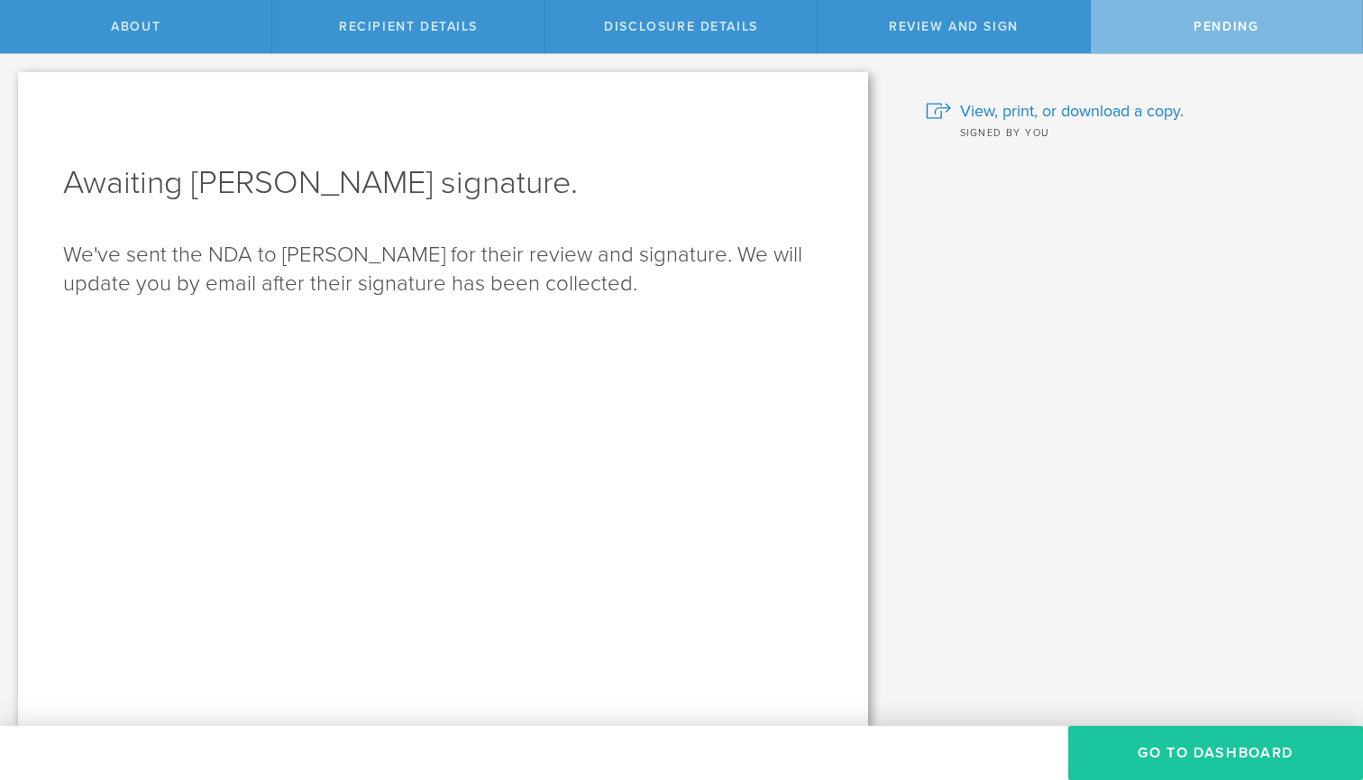
click at [1233, 767] on button "Go to dashboard" at bounding box center [1215, 753] width 295 height 54
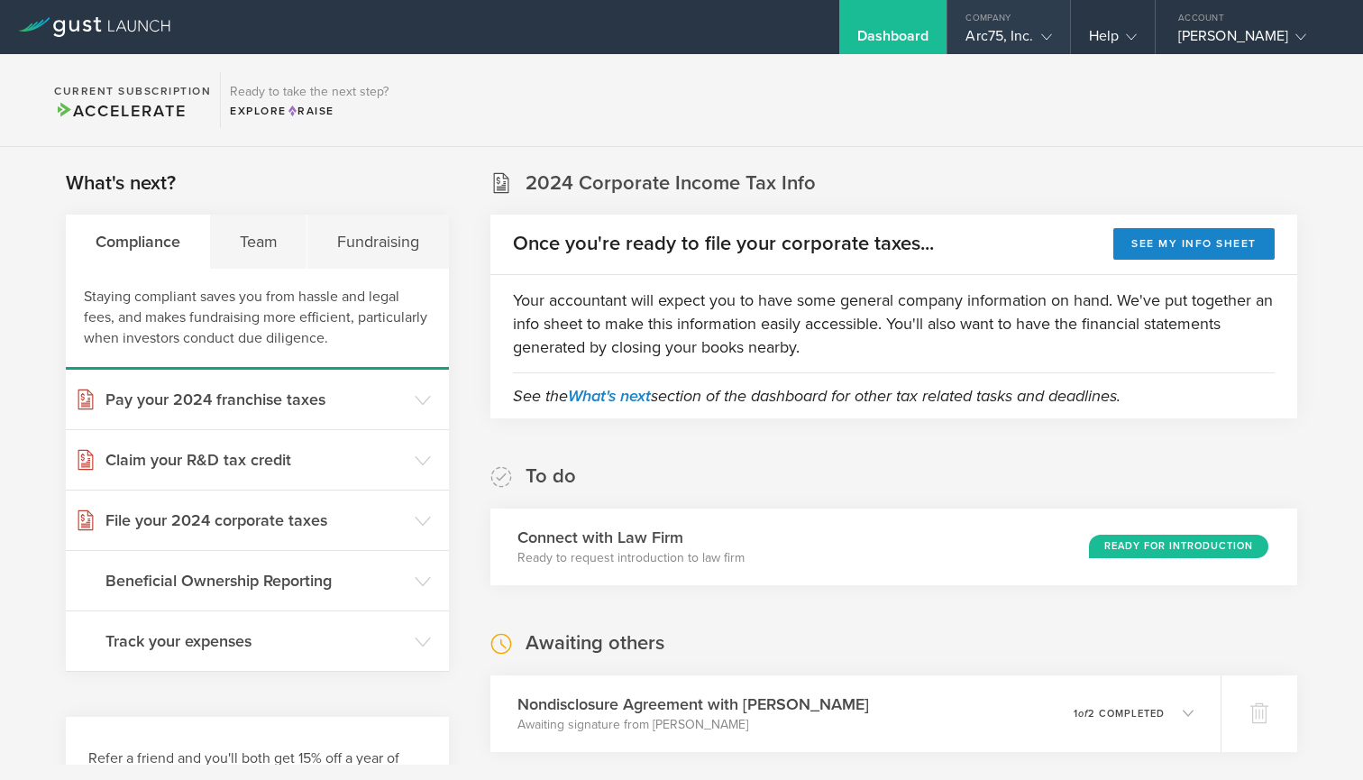
click at [1011, 37] on div "Arc75, Inc." at bounding box center [1009, 40] width 86 height 27
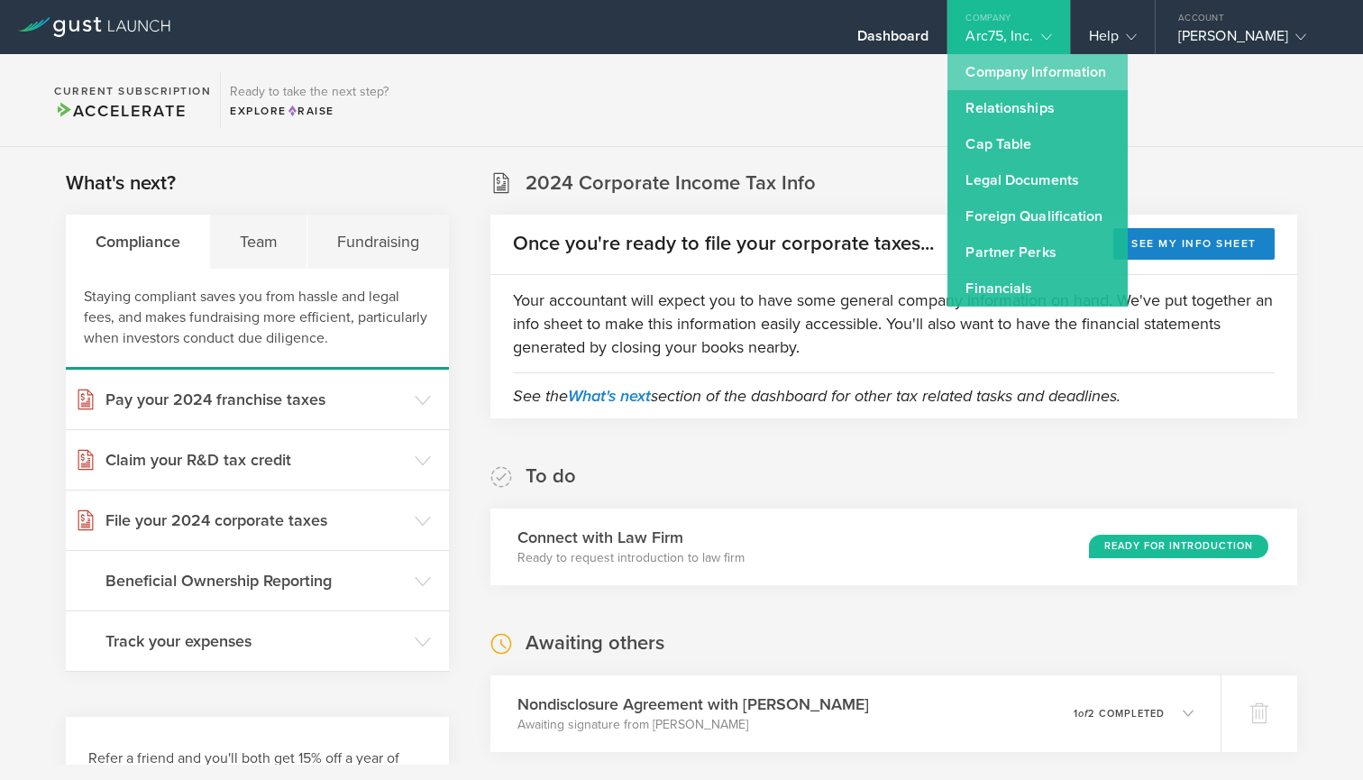
click at [1058, 78] on link "Company Information" at bounding box center [1037, 72] width 180 height 36
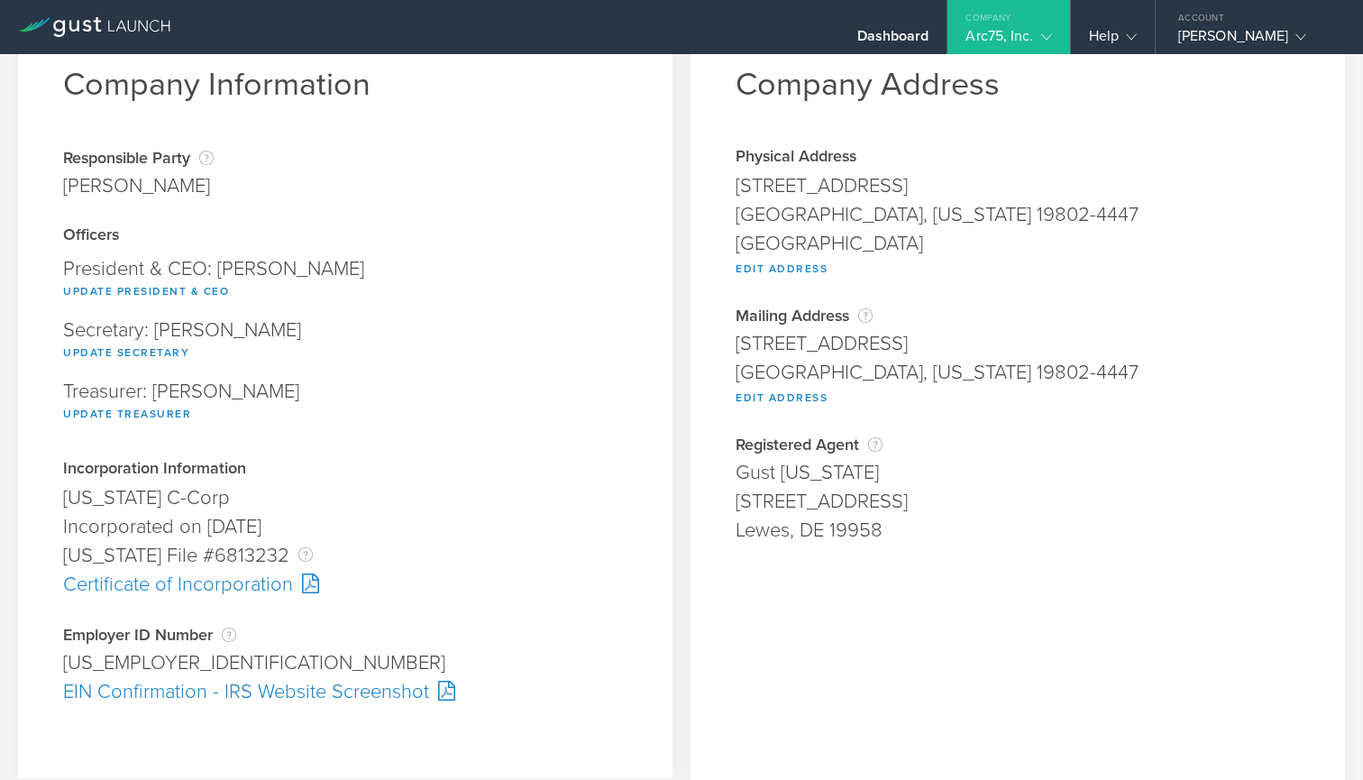
scroll to position [65, 0]
